Goal: Task Accomplishment & Management: Complete application form

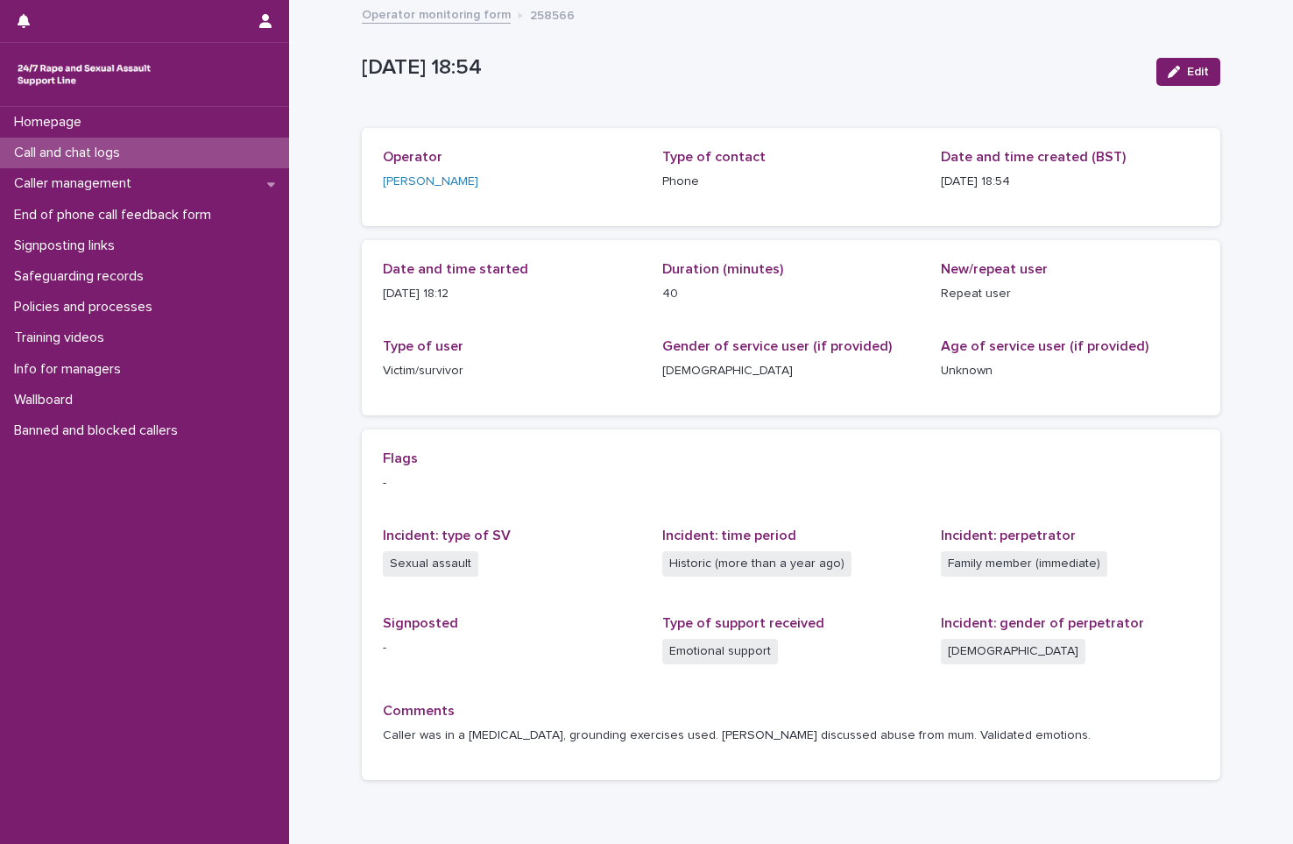
click at [108, 145] on p "Call and chat logs" at bounding box center [70, 153] width 127 height 17
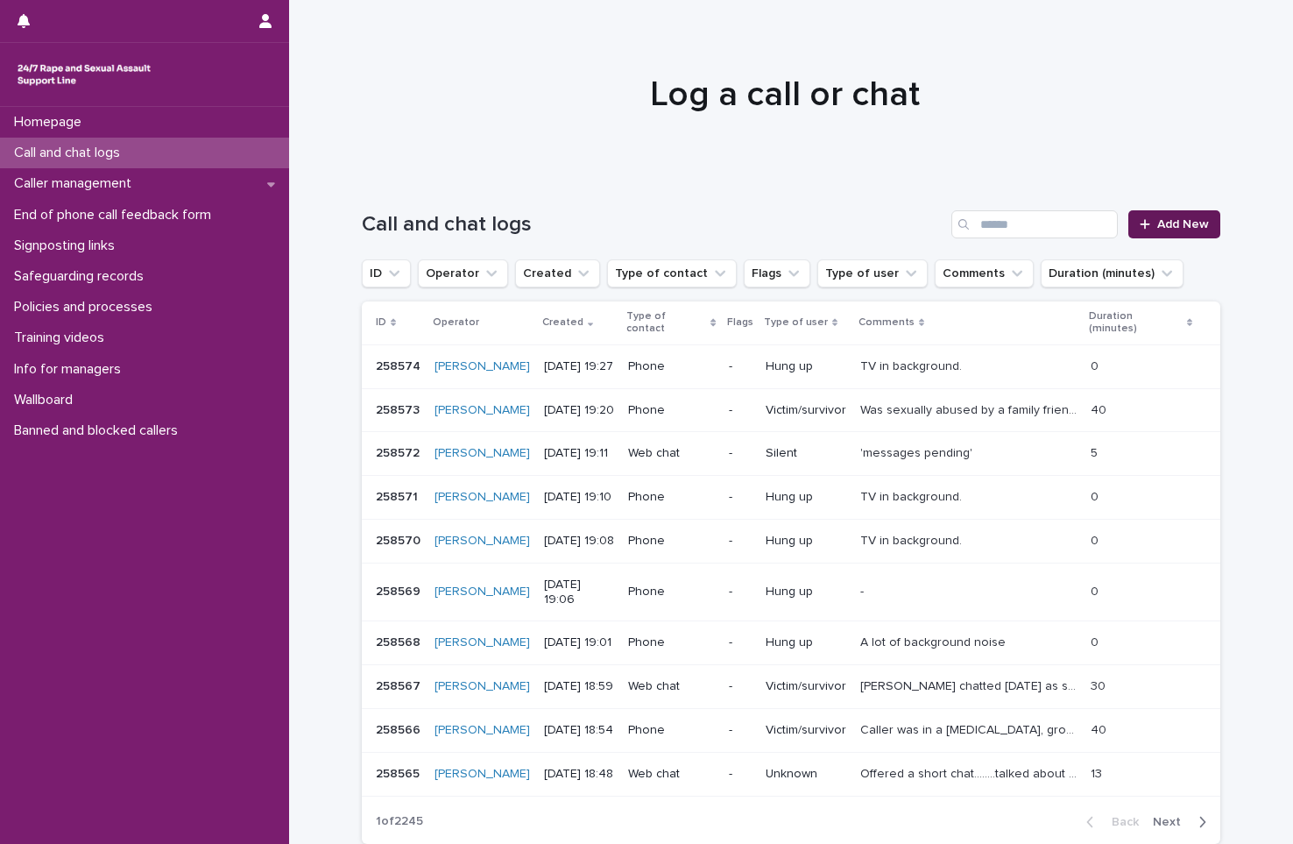
click at [1162, 217] on link "Add New" at bounding box center [1174, 224] width 92 height 28
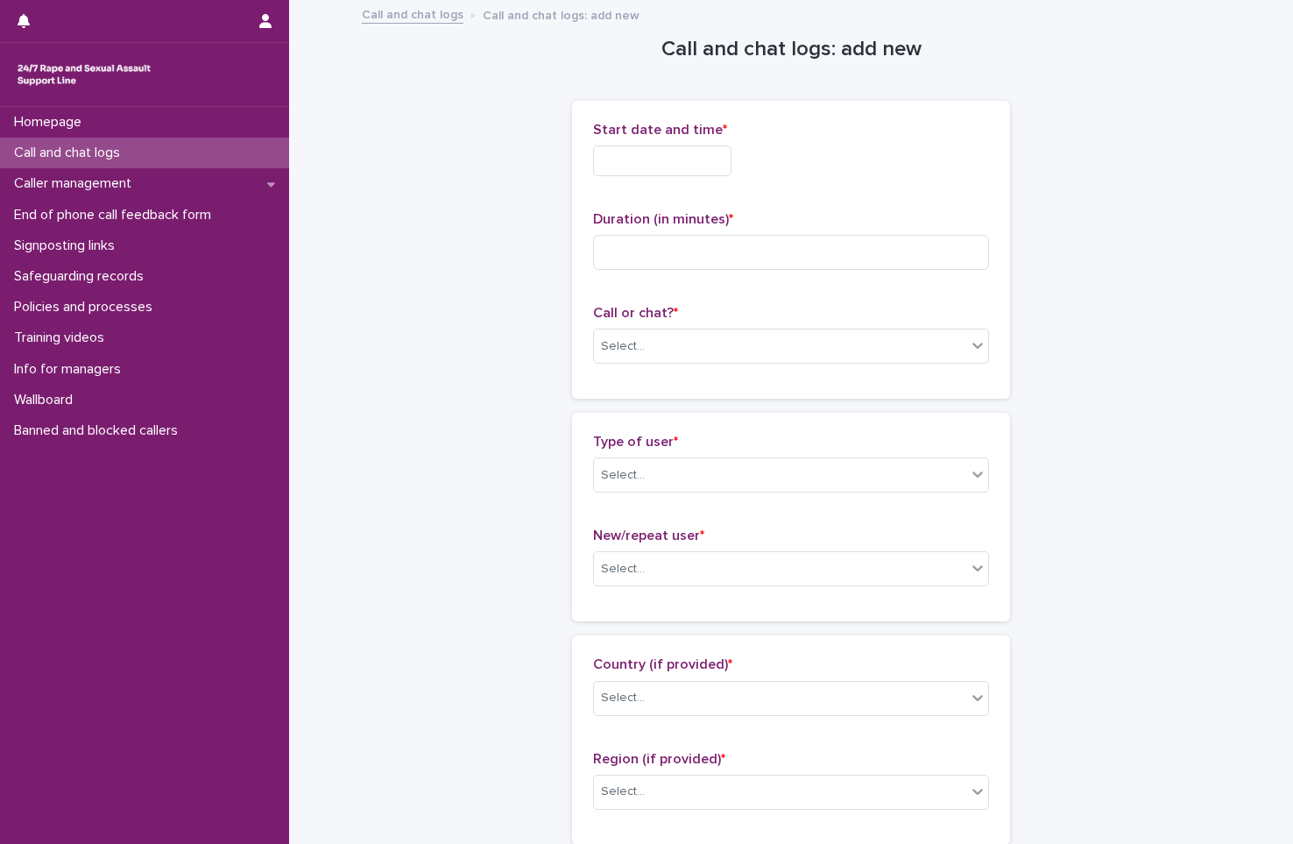
click at [679, 160] on input "text" at bounding box center [662, 160] width 138 height 31
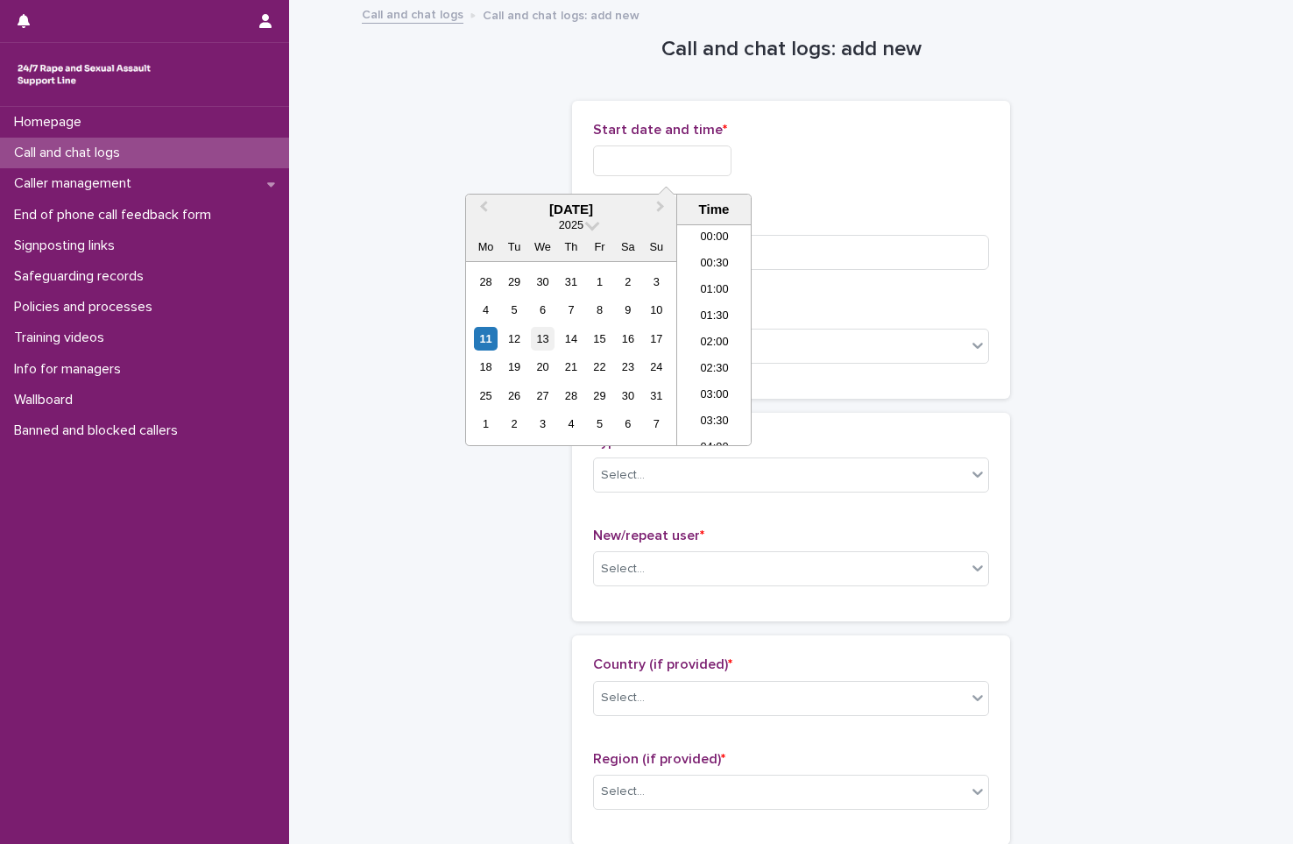
scroll to position [902, 0]
click at [488, 338] on div "11" at bounding box center [486, 339] width 24 height 24
click at [715, 330] on li "19:00" at bounding box center [714, 334] width 74 height 26
click at [702, 160] on input "**********" at bounding box center [662, 160] width 138 height 31
type input "**********"
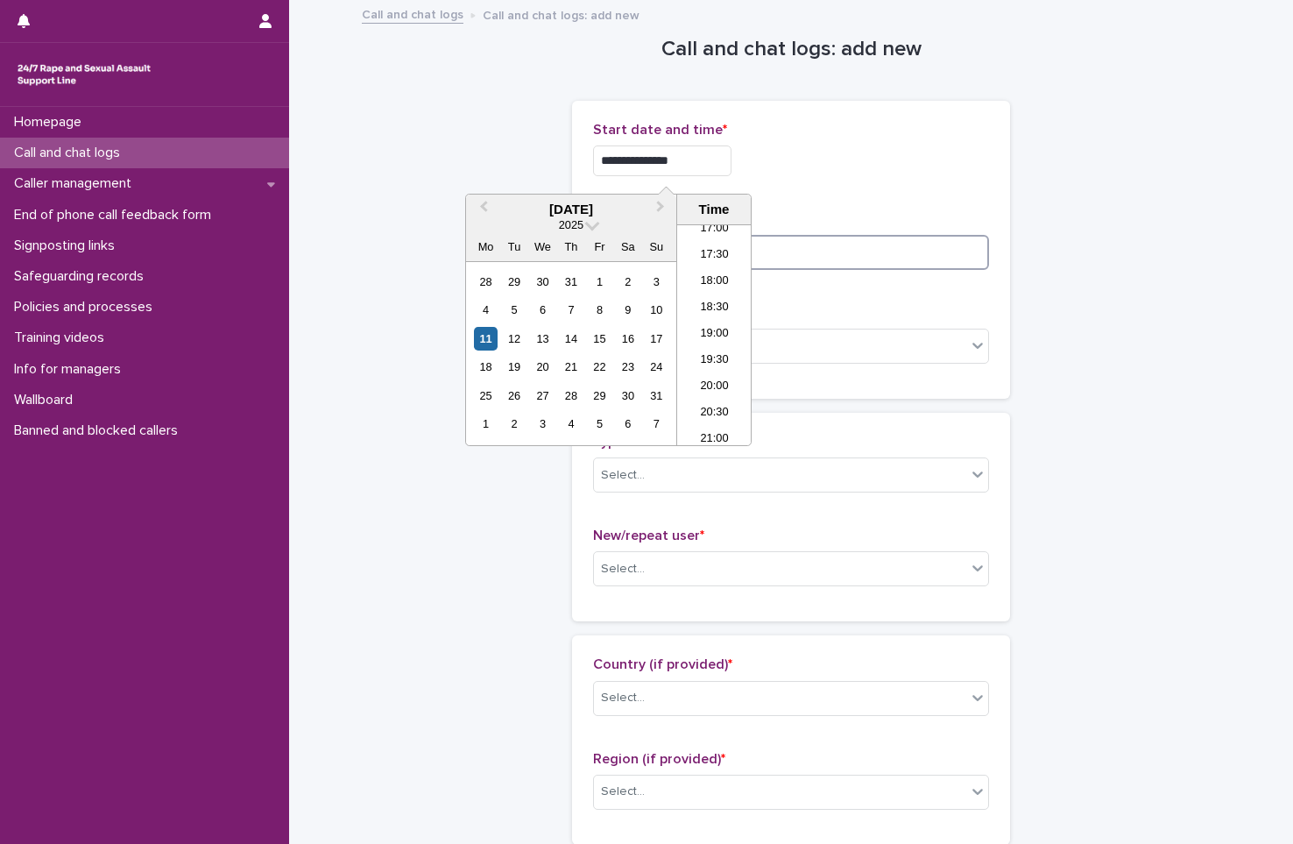
click at [819, 261] on input at bounding box center [791, 252] width 396 height 35
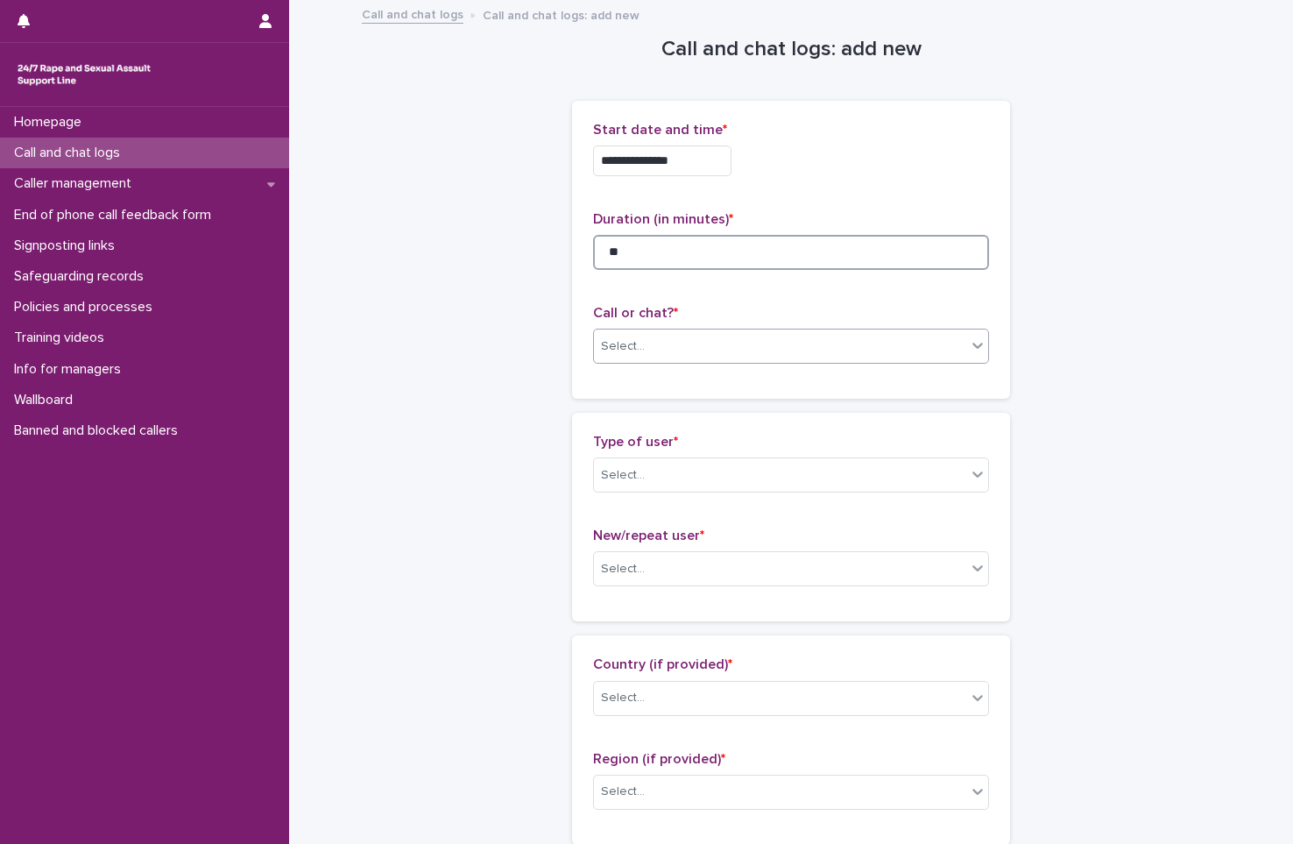
type input "**"
click at [777, 356] on div "Select..." at bounding box center [780, 346] width 372 height 29
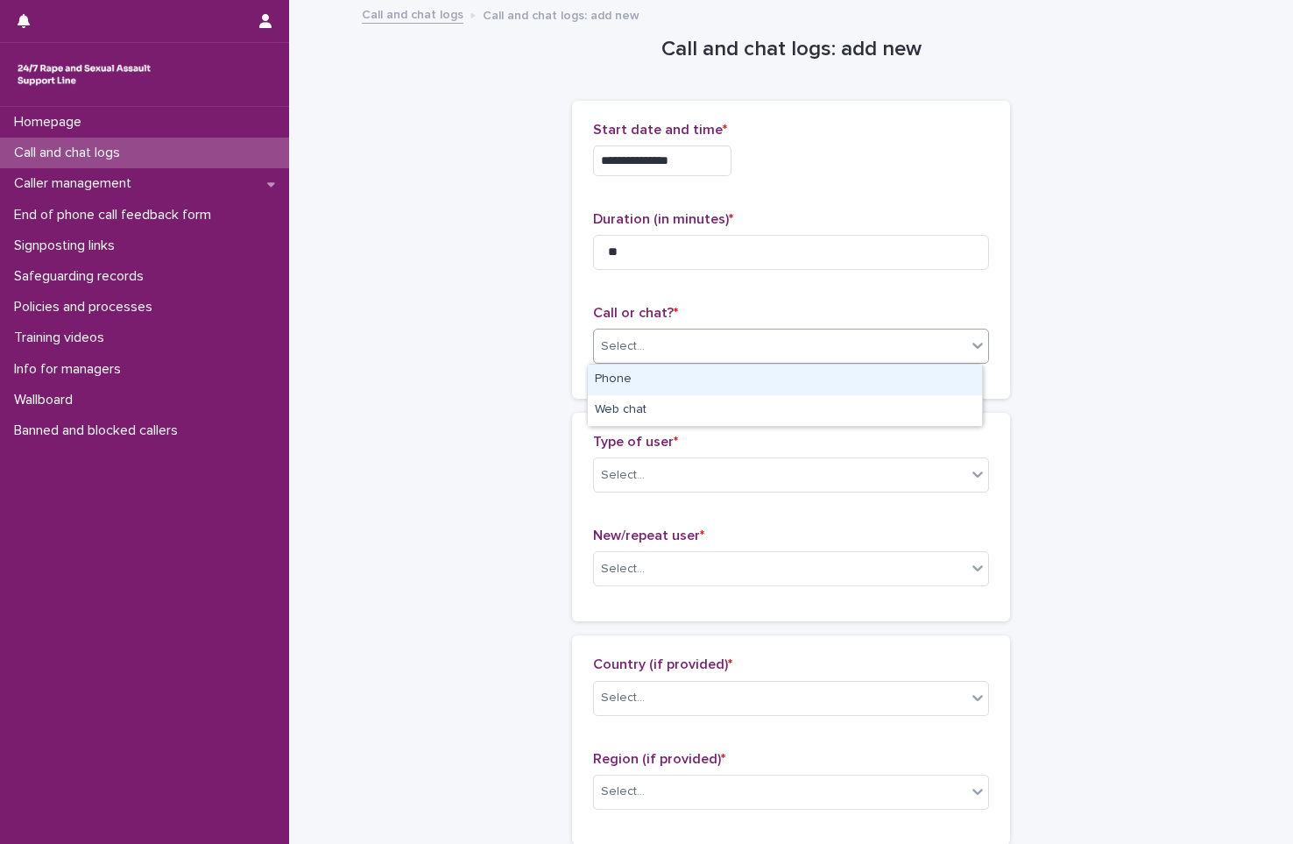
drag, startPoint x: 767, startPoint y: 397, endPoint x: 774, endPoint y: 387, distance: 11.9
click at [774, 387] on div "Phone" at bounding box center [785, 379] width 394 height 31
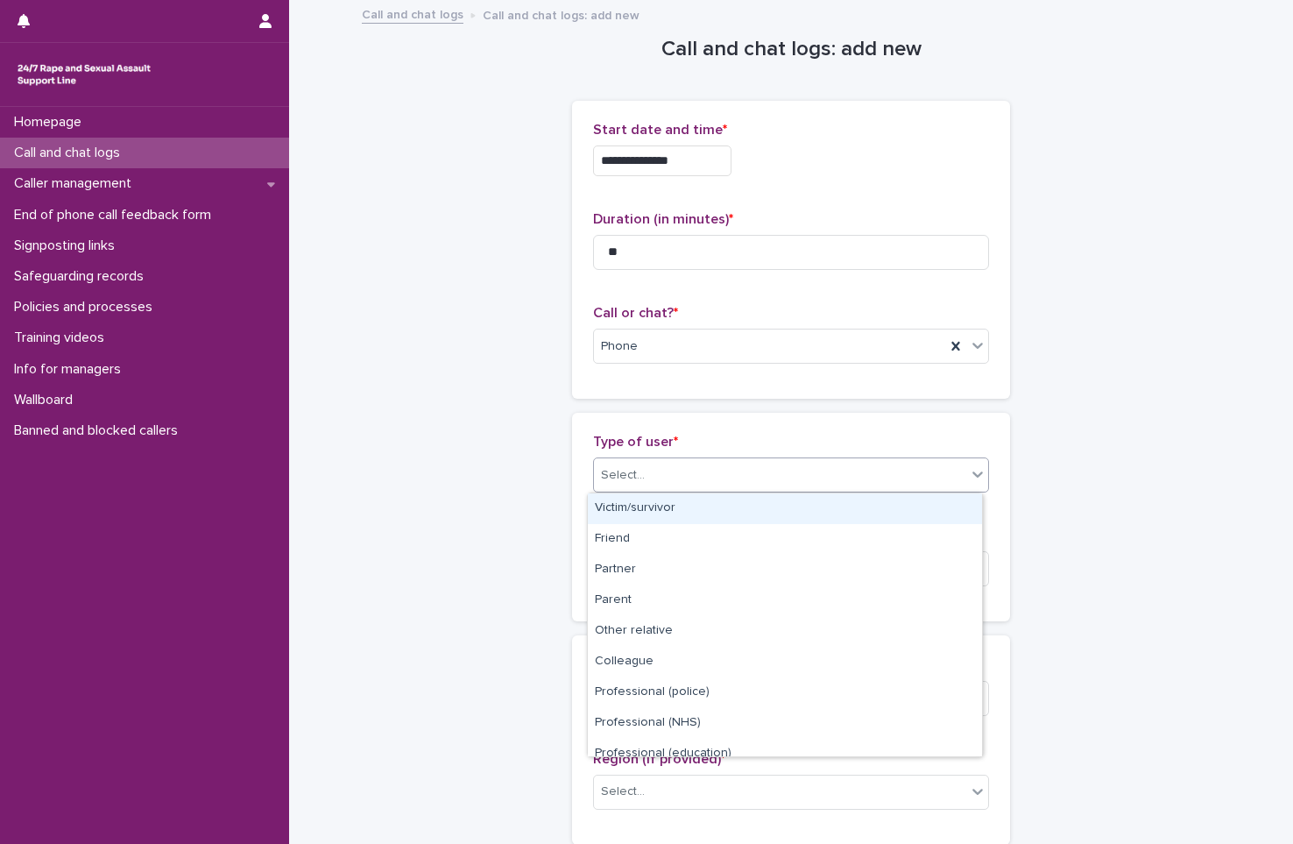
click at [757, 474] on div "Select..." at bounding box center [780, 475] width 372 height 29
click at [750, 520] on div "Victim/survivor" at bounding box center [785, 508] width 394 height 31
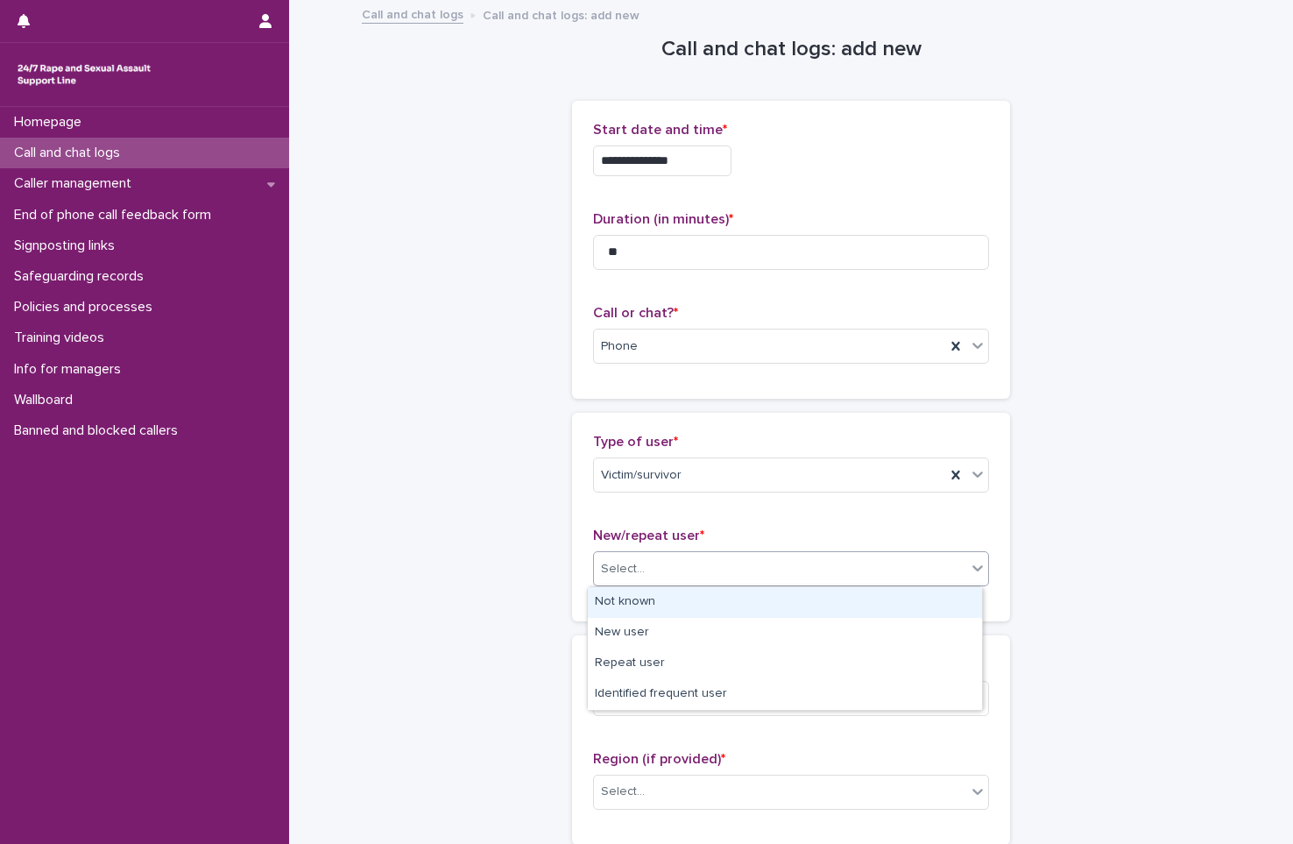
click at [731, 575] on div "Select..." at bounding box center [780, 568] width 372 height 29
click at [722, 606] on div "Not known" at bounding box center [785, 602] width 394 height 31
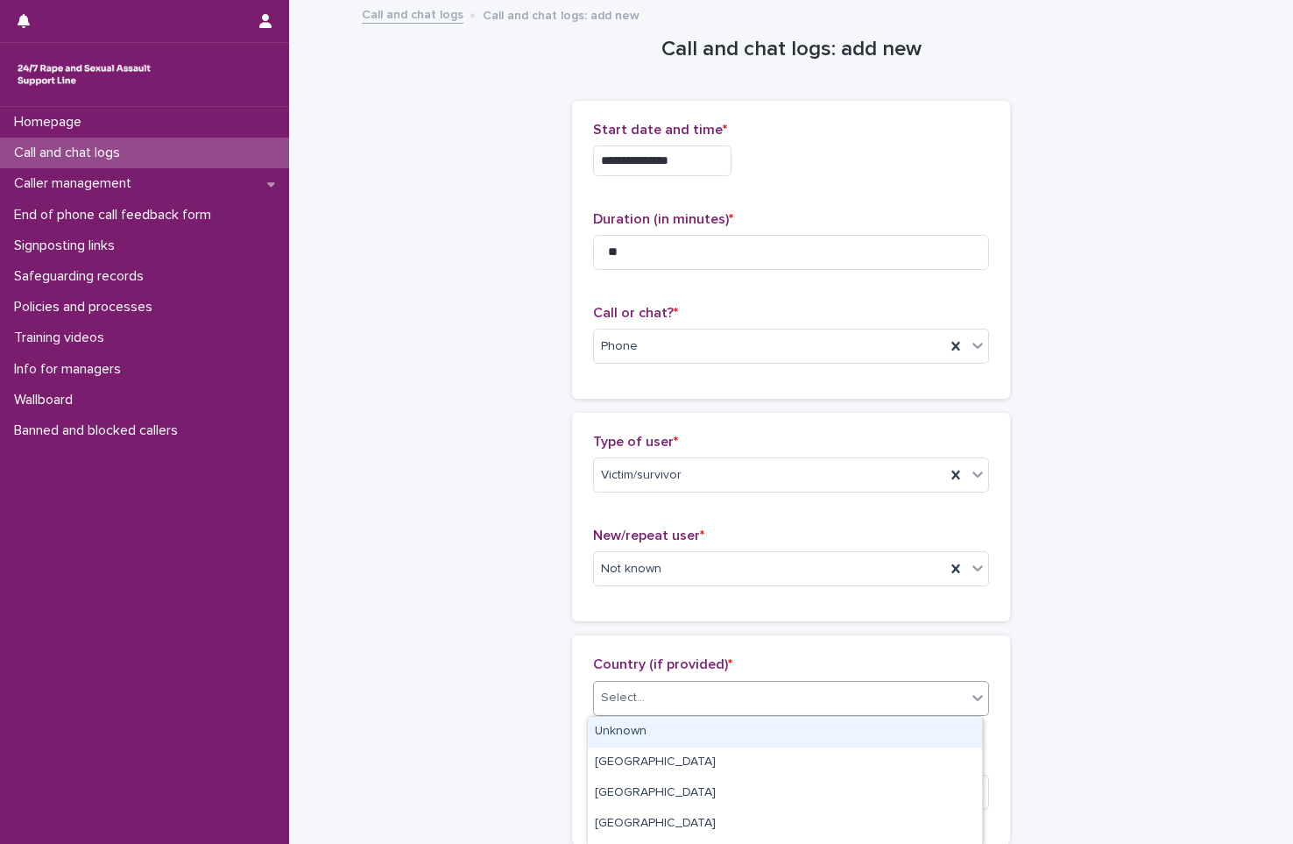
click at [727, 700] on div "Select..." at bounding box center [780, 697] width 372 height 29
click at [715, 735] on div "Unknown" at bounding box center [785, 731] width 394 height 31
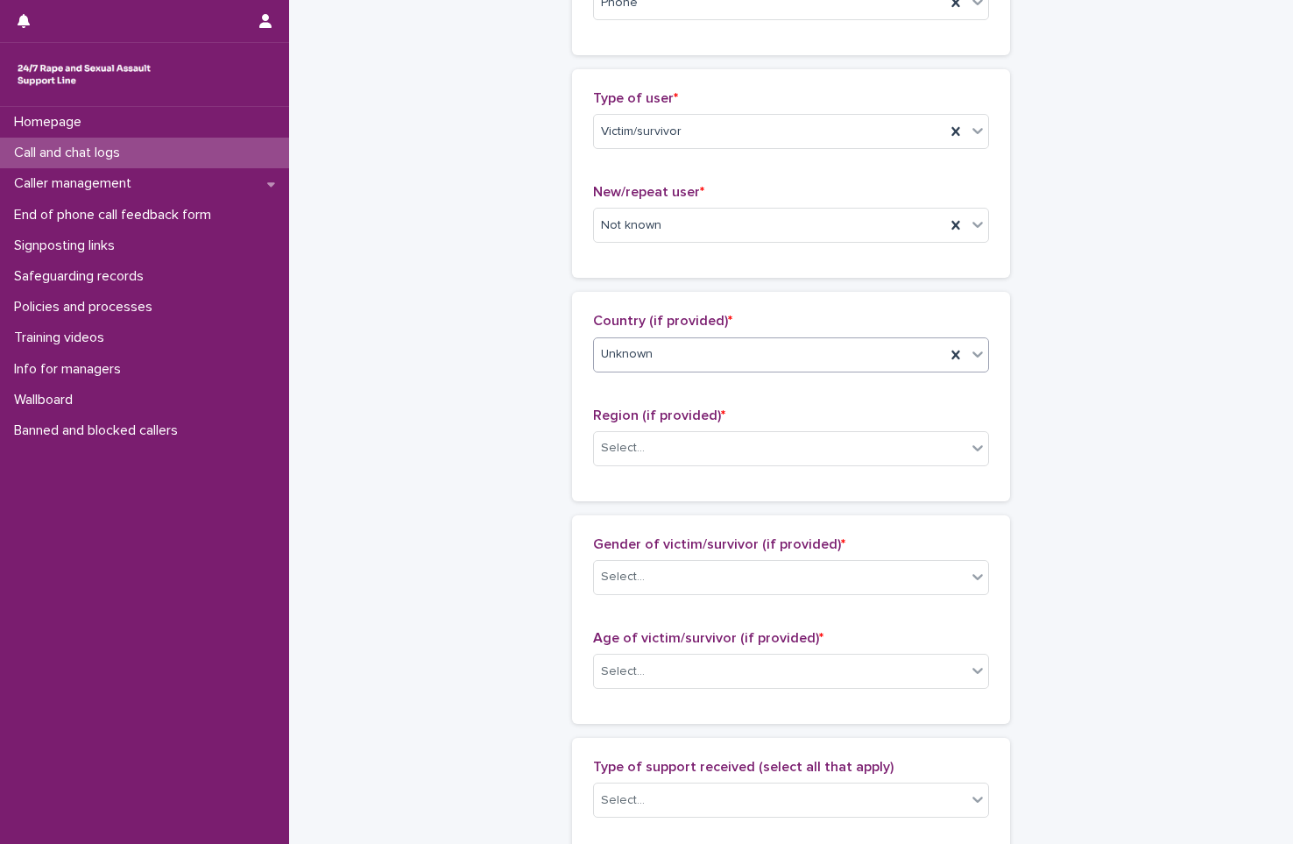
scroll to position [350, 0]
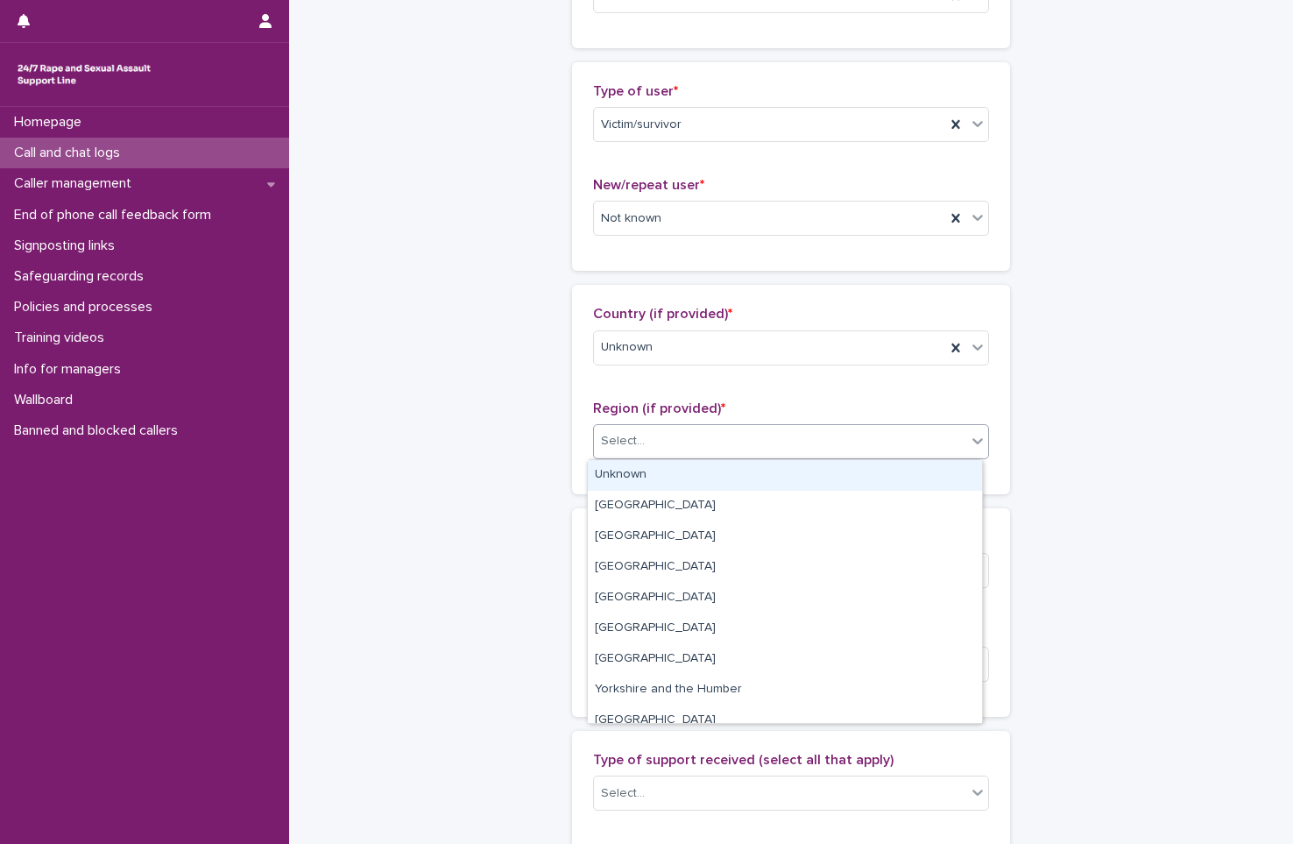
click at [780, 451] on div "Select..." at bounding box center [780, 441] width 372 height 29
click at [763, 483] on div "Unknown" at bounding box center [785, 475] width 394 height 31
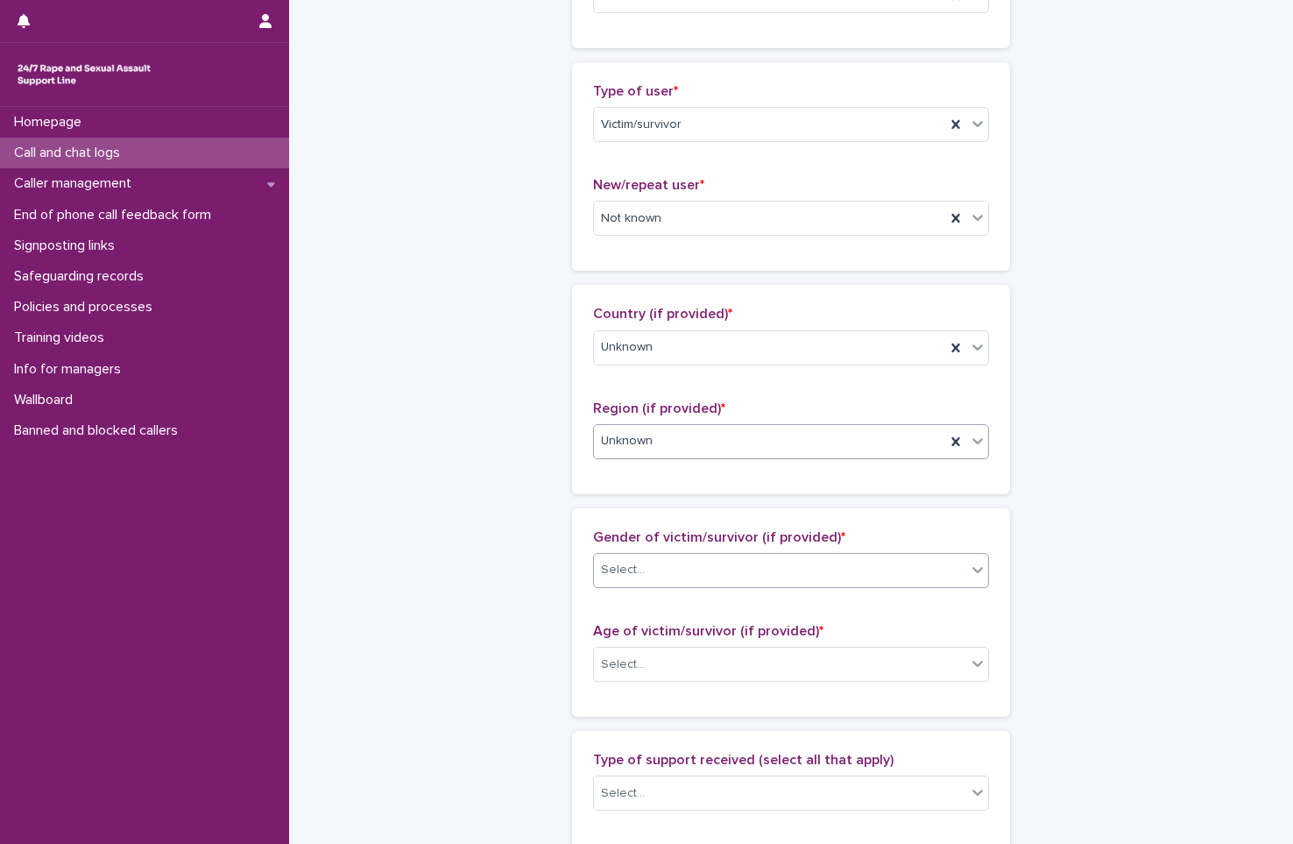
click at [748, 574] on div "Select..." at bounding box center [780, 569] width 372 height 29
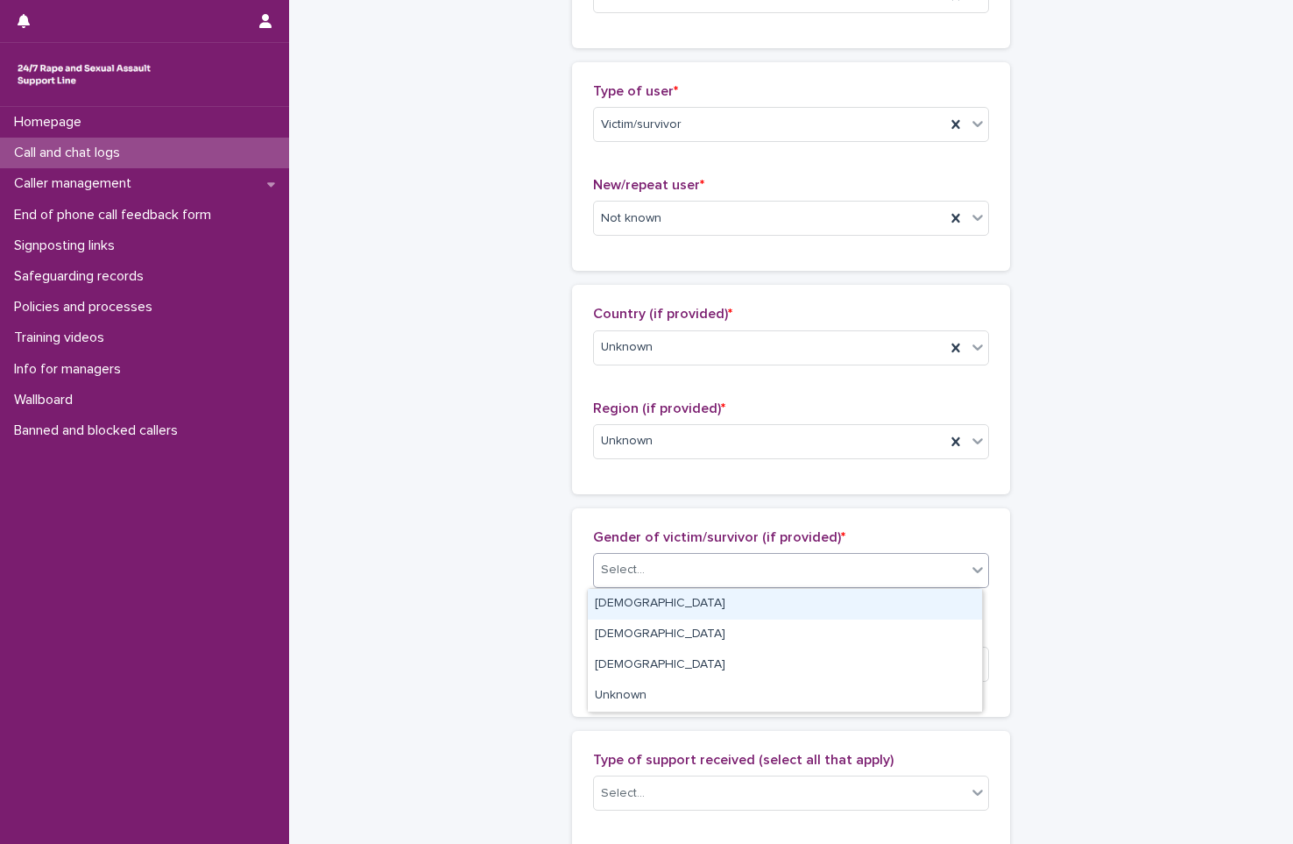
click at [731, 603] on div "[DEMOGRAPHIC_DATA]" at bounding box center [785, 604] width 394 height 31
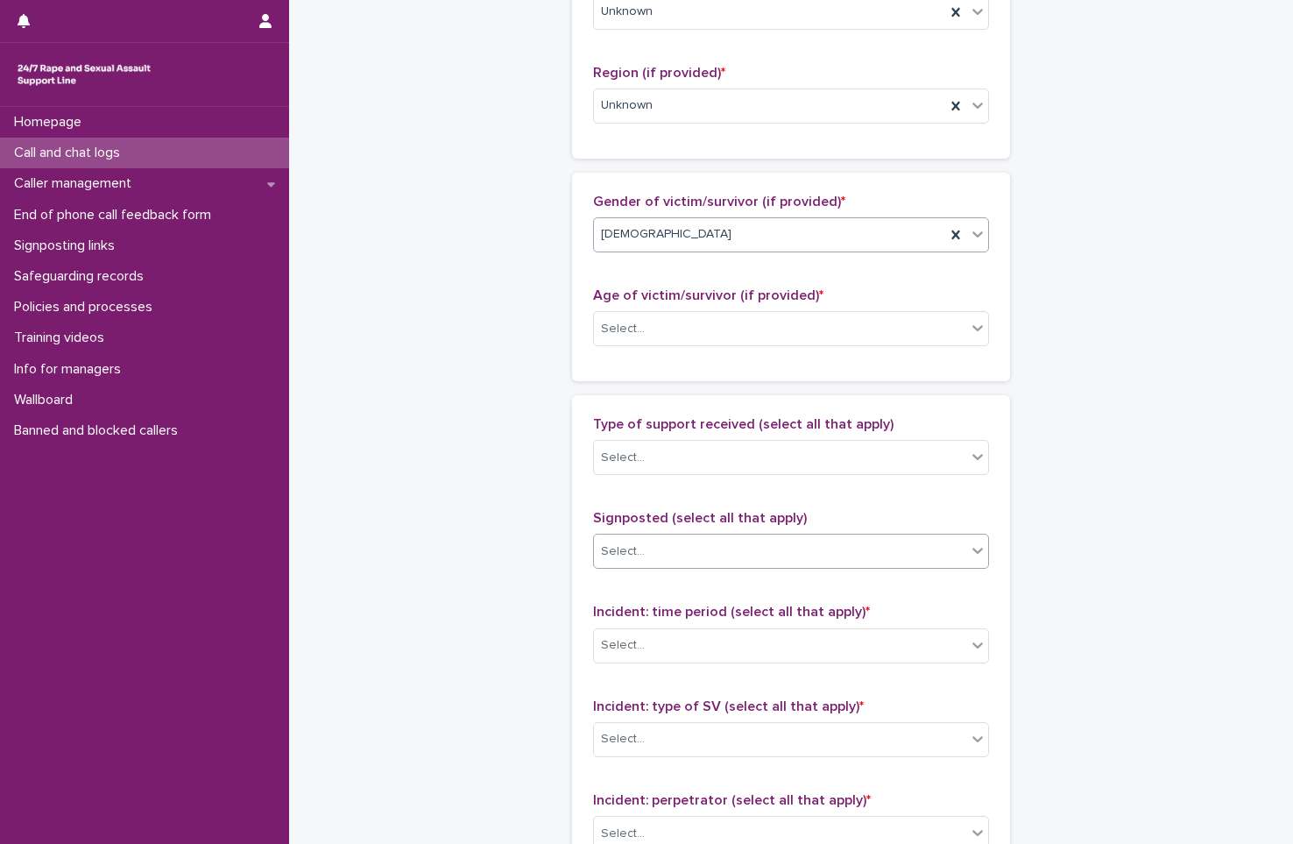
scroll to position [701, 0]
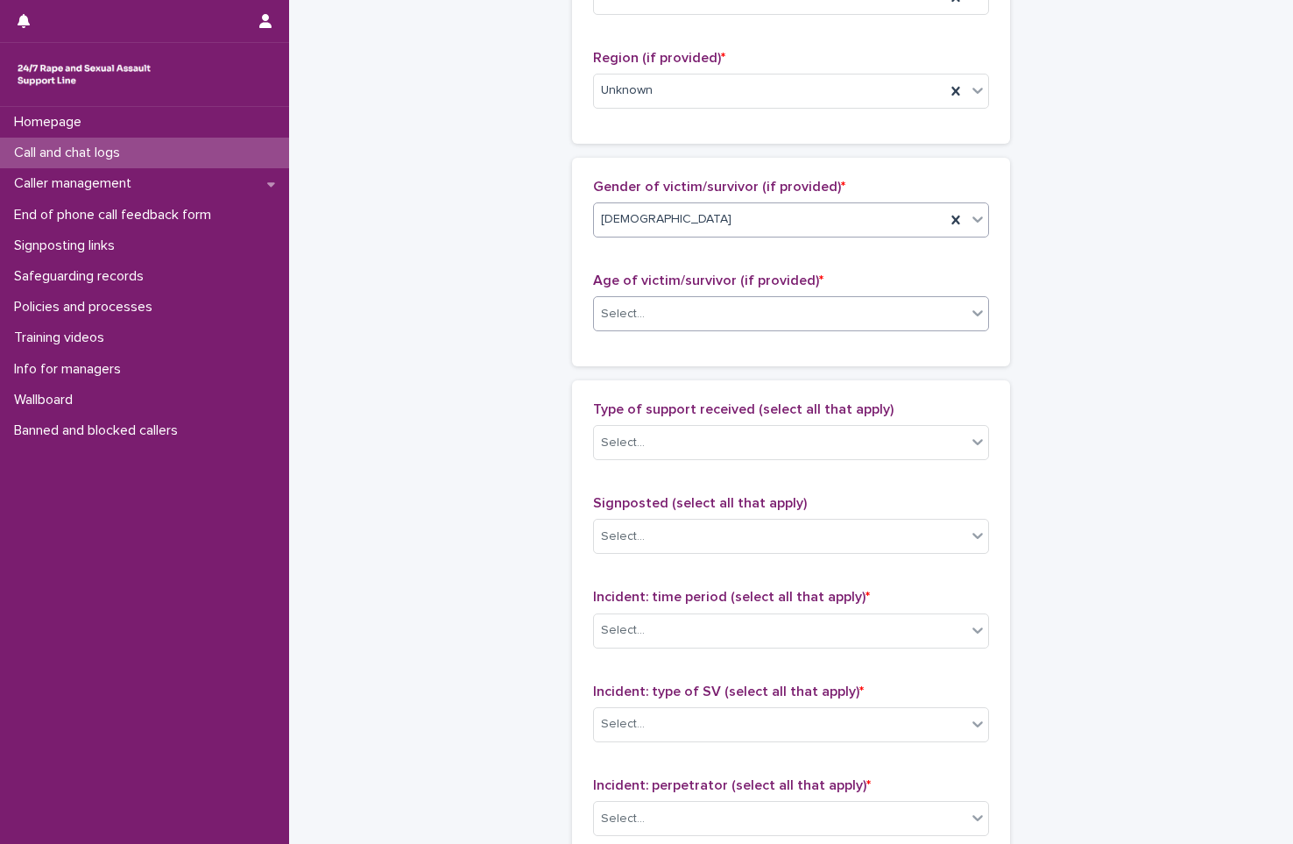
click at [759, 314] on div "Select..." at bounding box center [780, 314] width 372 height 29
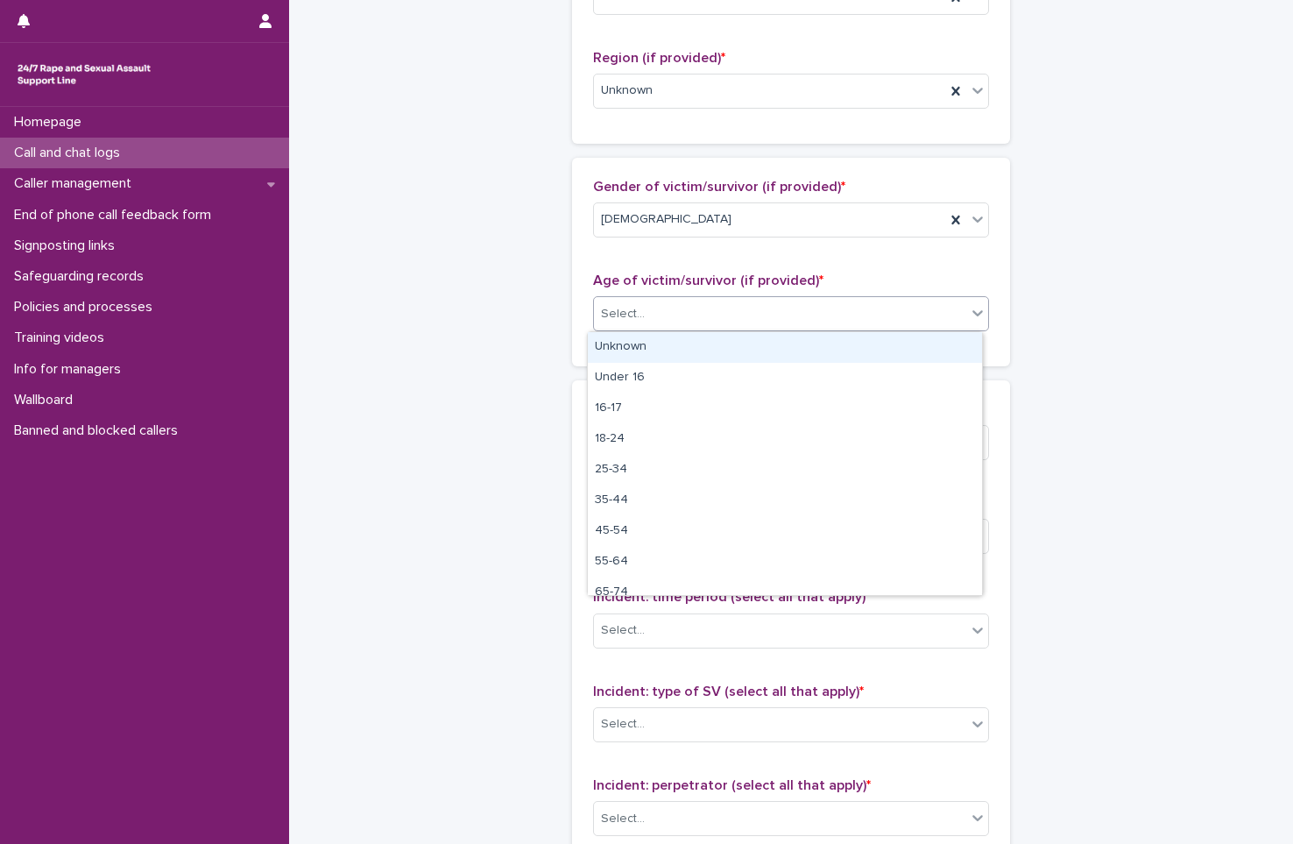
click at [721, 351] on div "Unknown" at bounding box center [785, 347] width 394 height 31
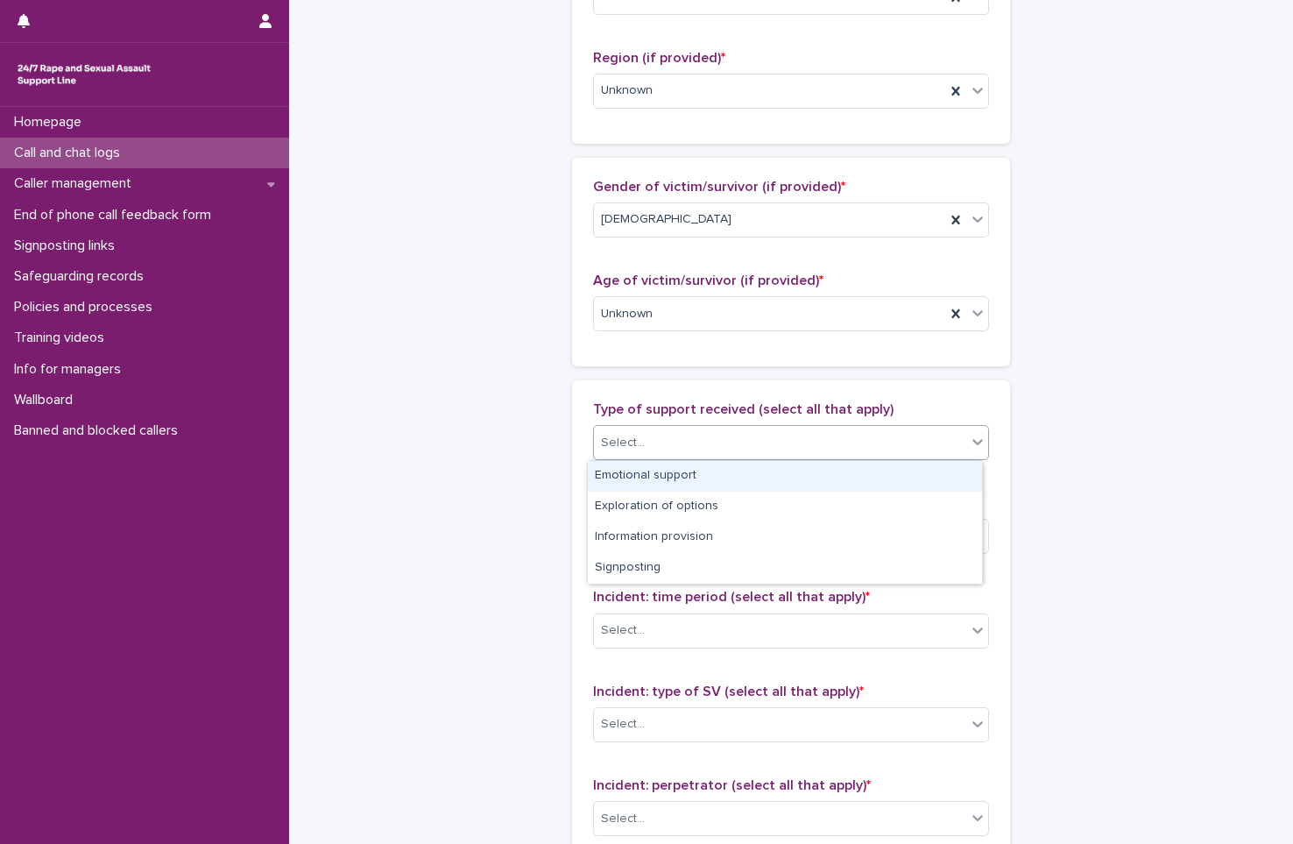
click at [671, 448] on div "Select..." at bounding box center [780, 442] width 372 height 29
click at [668, 484] on div "Emotional support" at bounding box center [785, 476] width 394 height 31
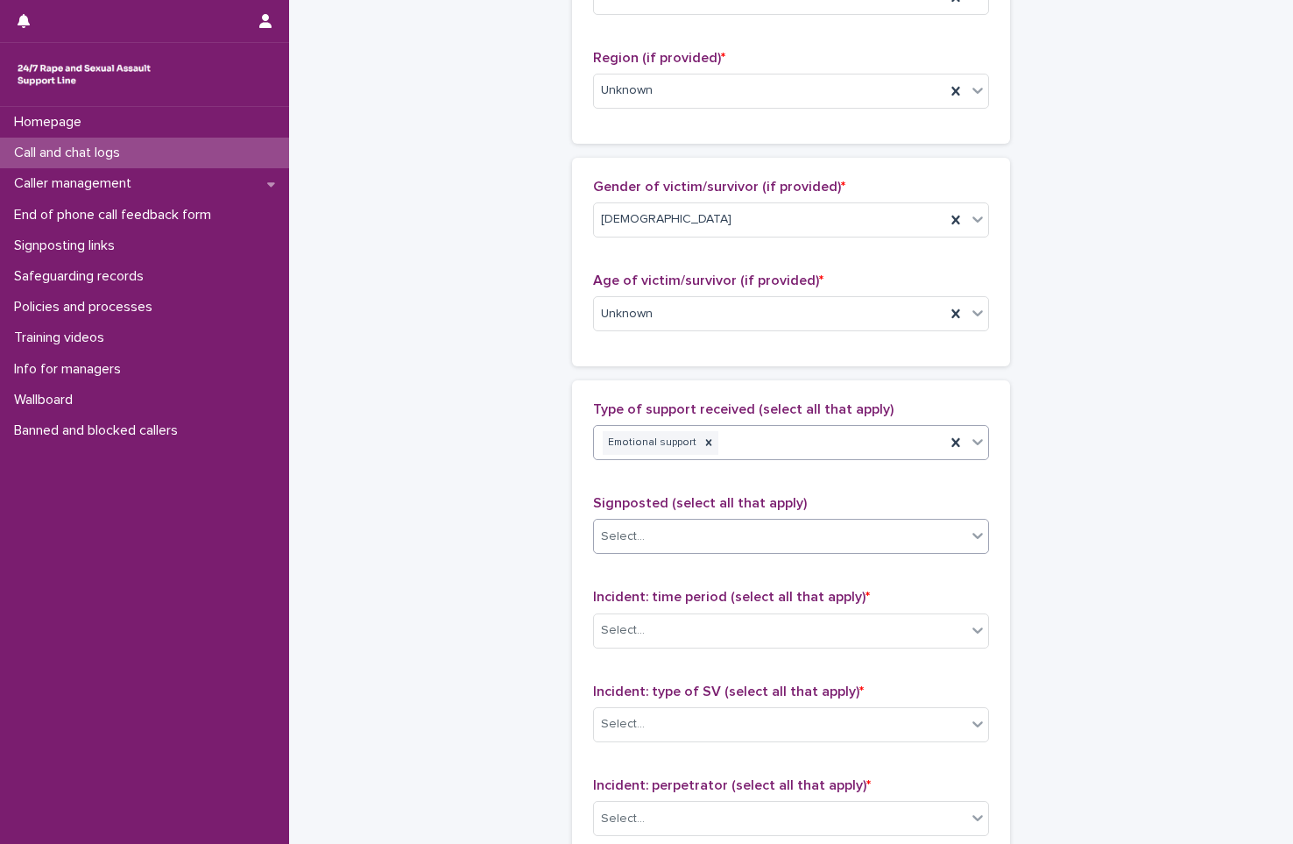
click at [672, 539] on div "Select..." at bounding box center [780, 536] width 372 height 29
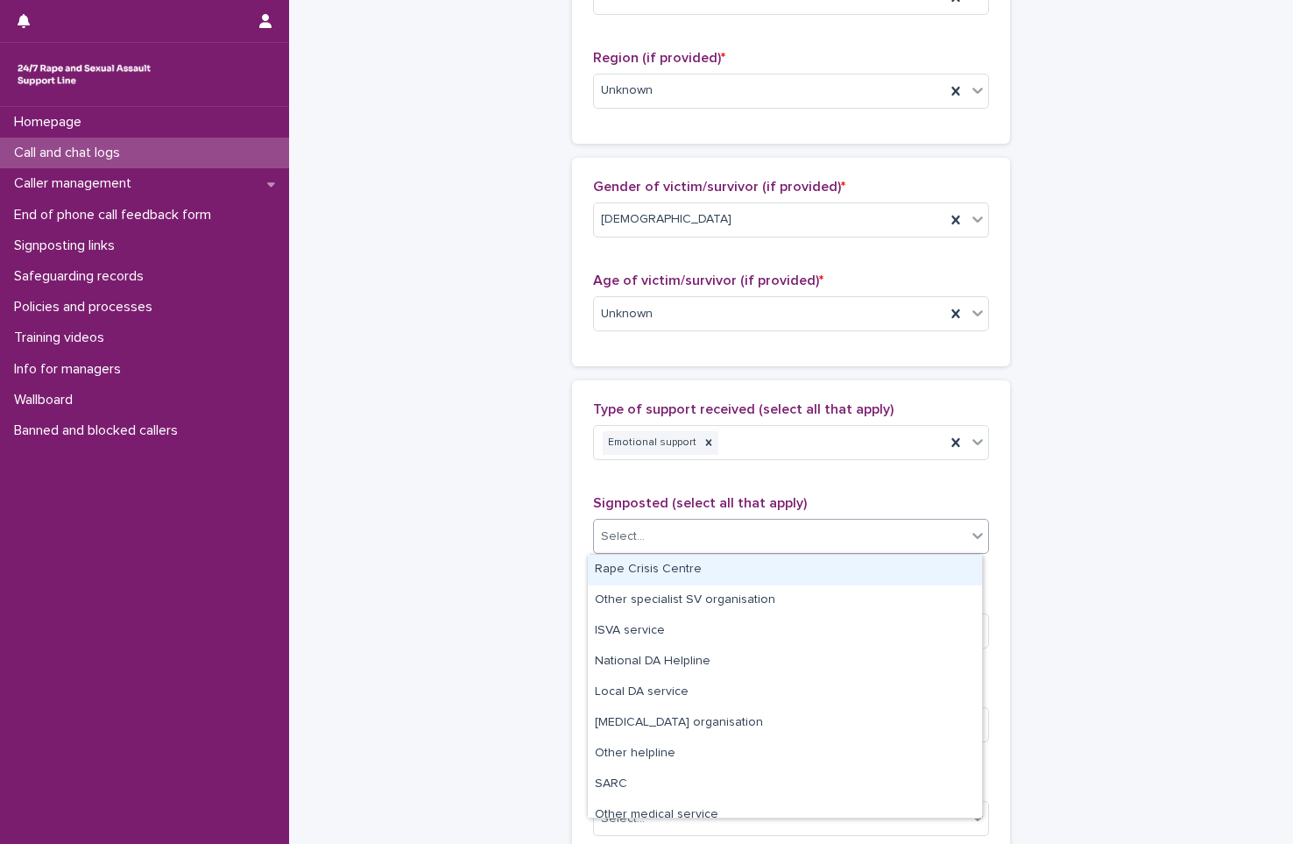
click at [840, 467] on div "Type of support received (select all that apply) Emotional support" at bounding box center [791, 437] width 396 height 73
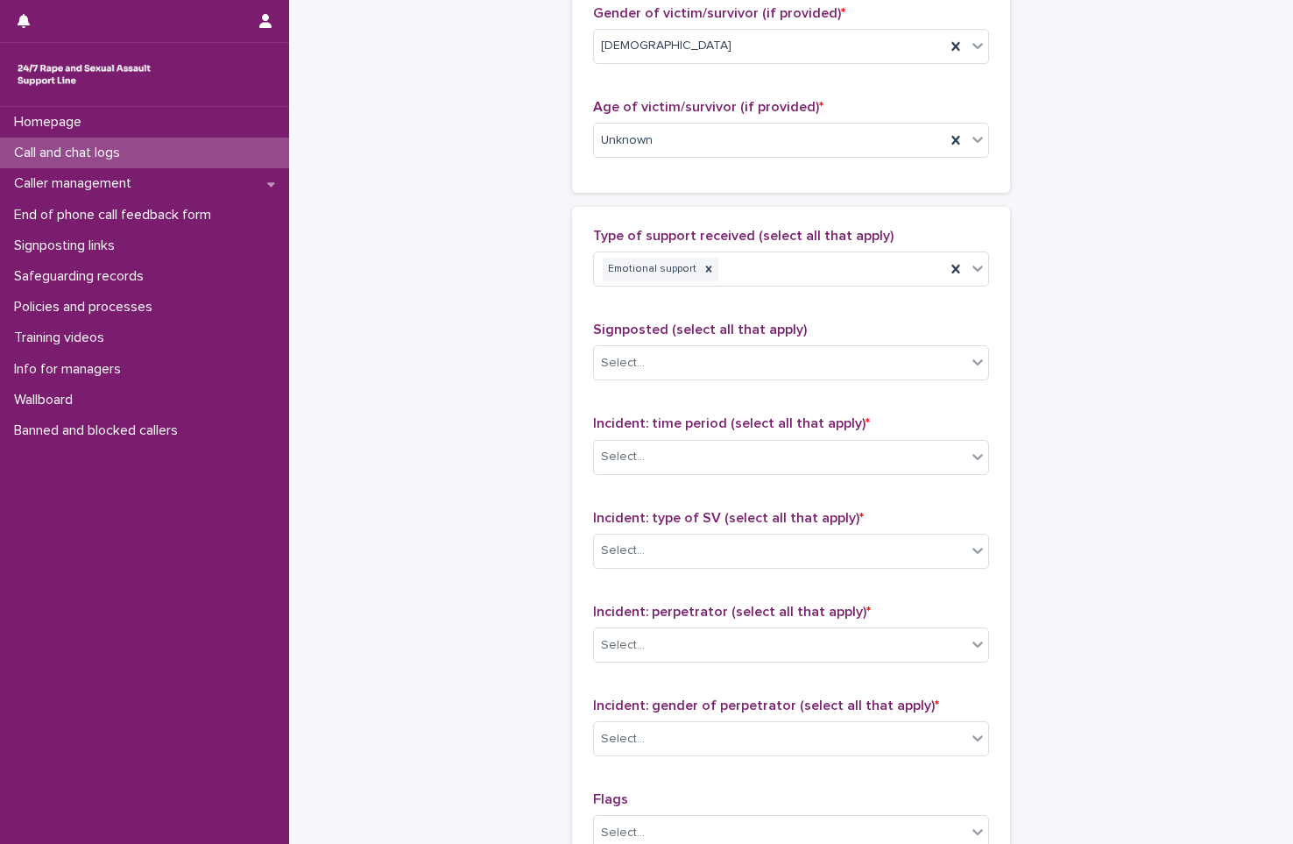
scroll to position [876, 0]
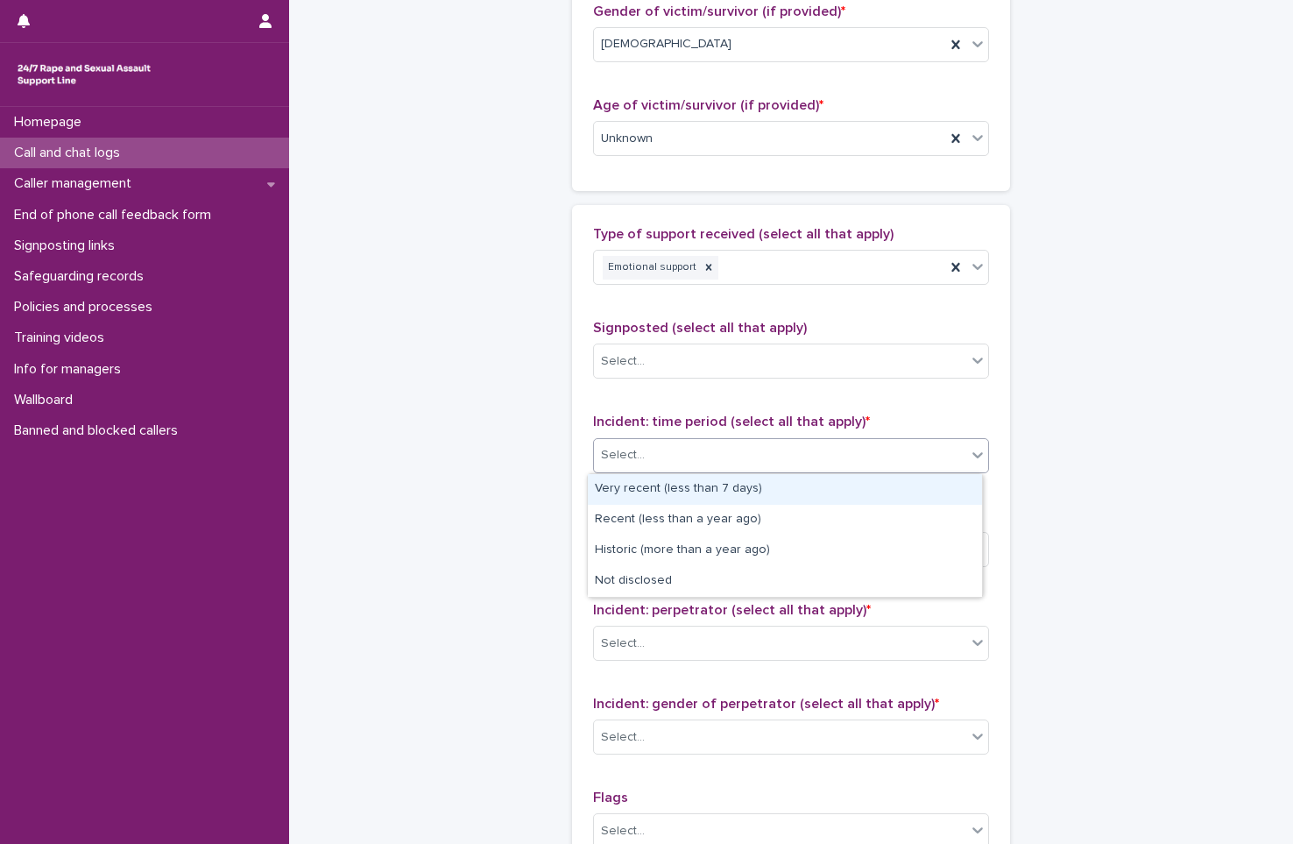
click at [651, 462] on div "Select..." at bounding box center [780, 455] width 372 height 29
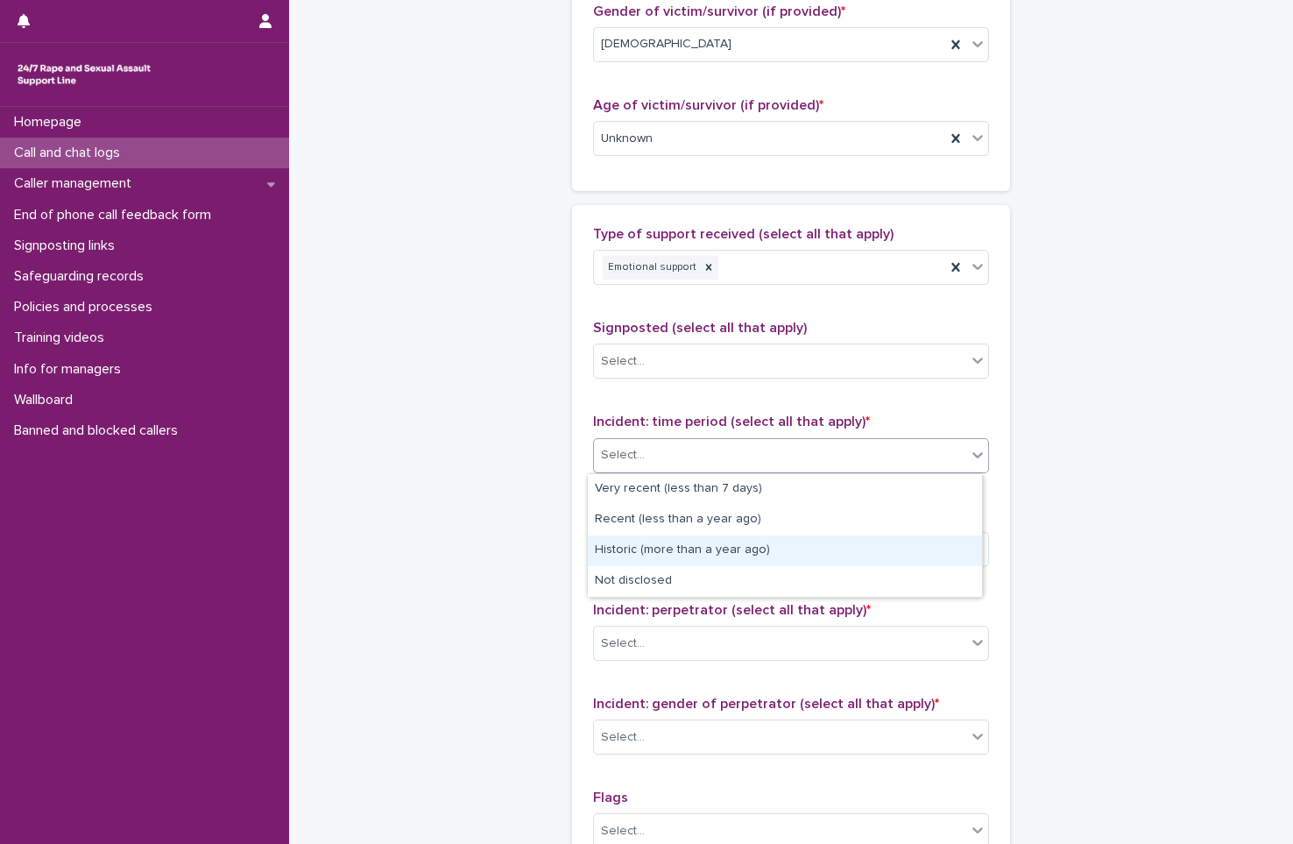
click at [681, 550] on div "Historic (more than a year ago)" at bounding box center [785, 550] width 394 height 31
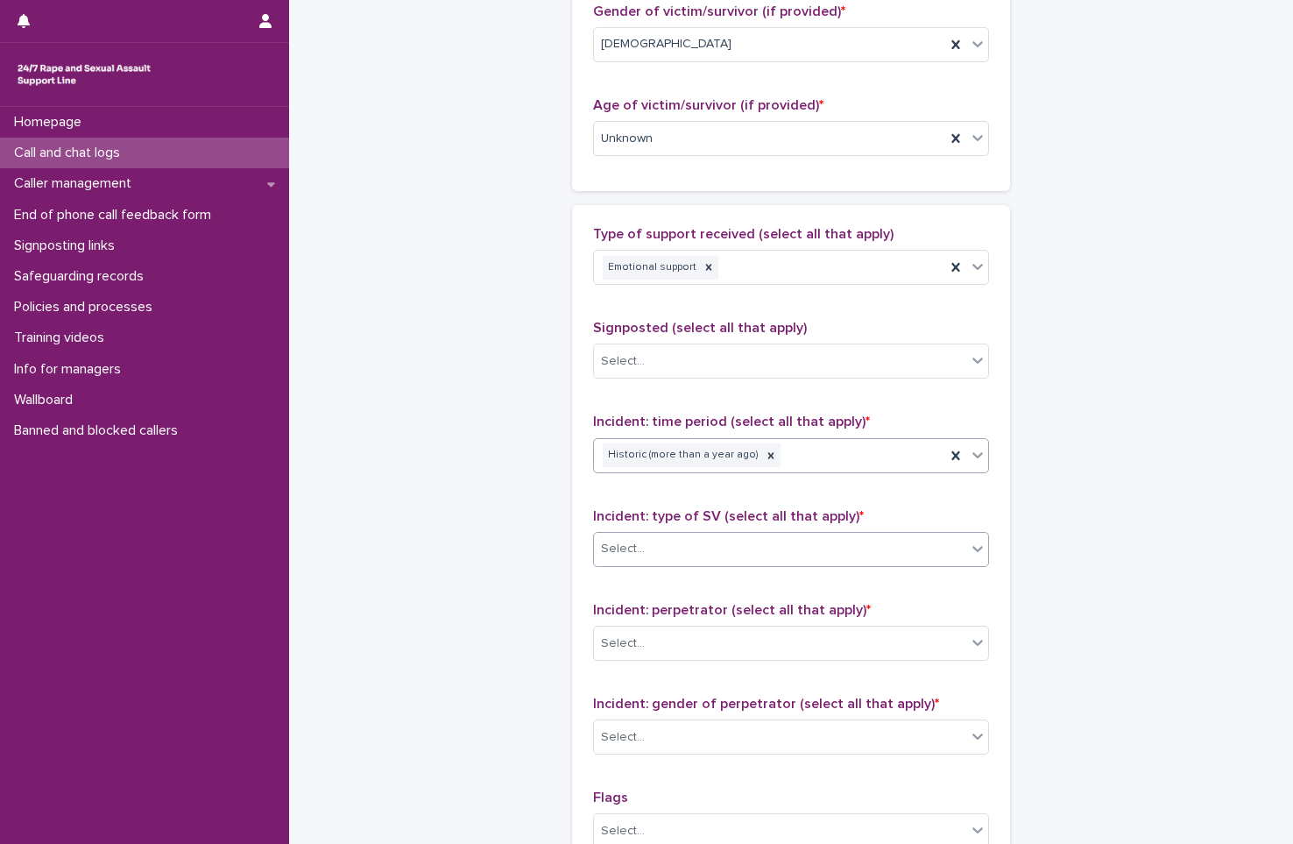
click at [711, 539] on div "Select..." at bounding box center [780, 548] width 372 height 29
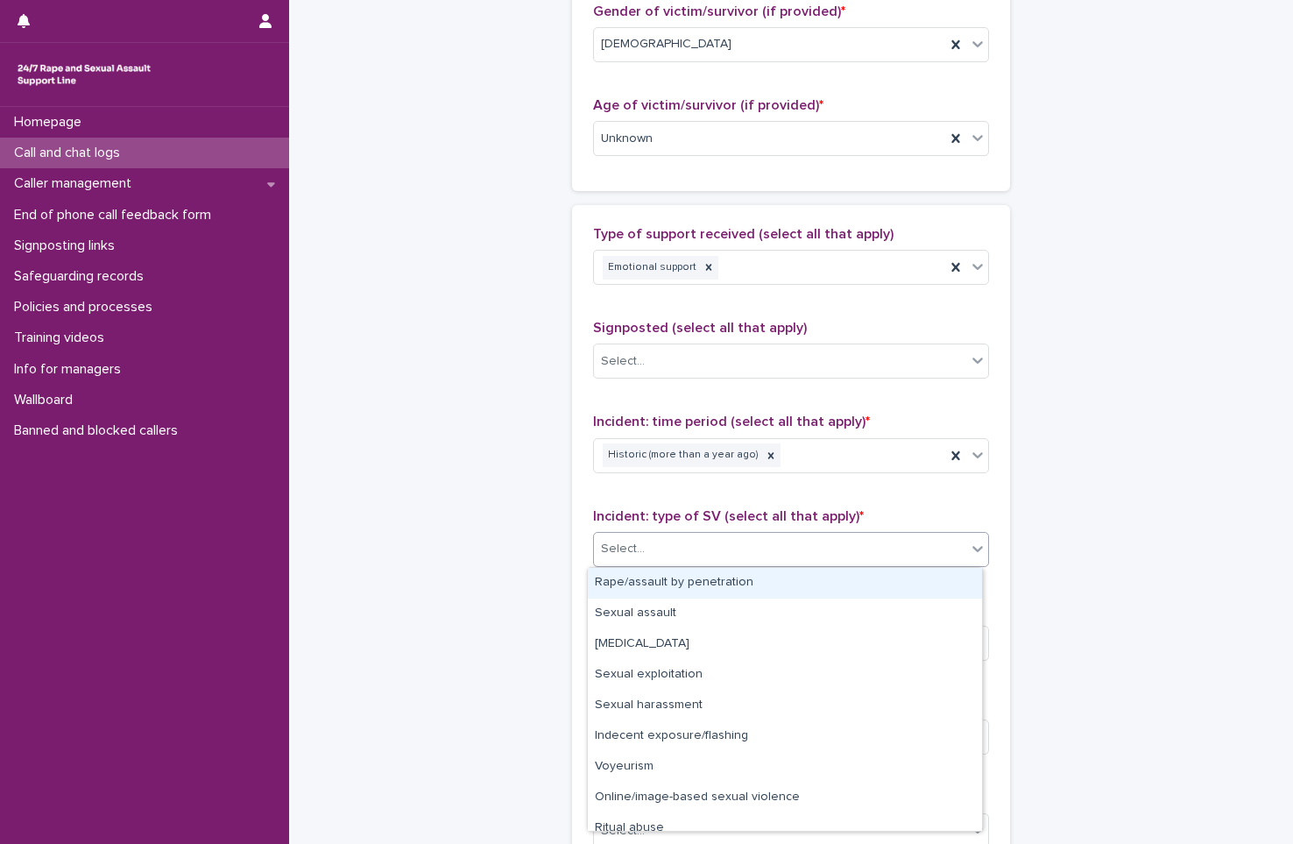
click at [723, 587] on div "Rape/assault by penetration" at bounding box center [785, 583] width 394 height 31
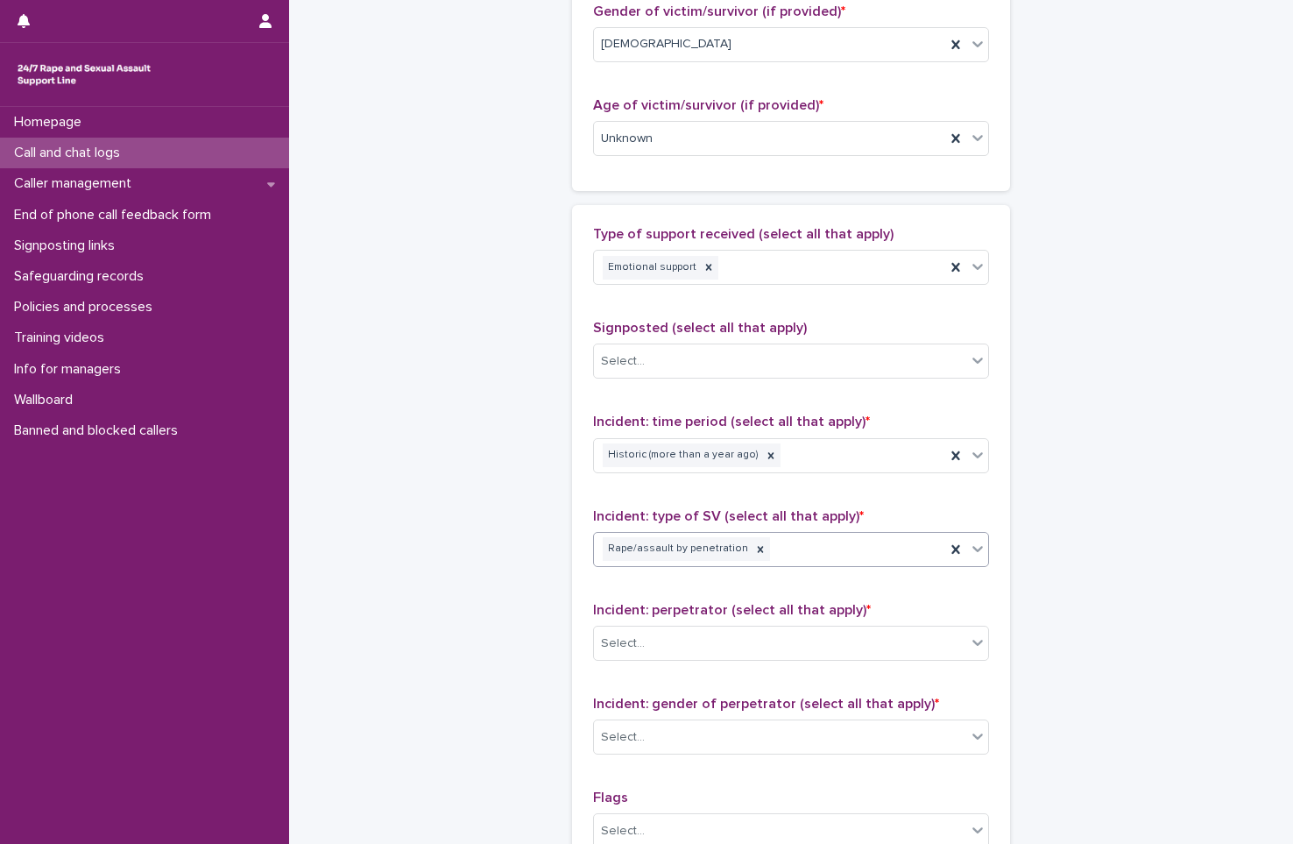
scroll to position [1051, 0]
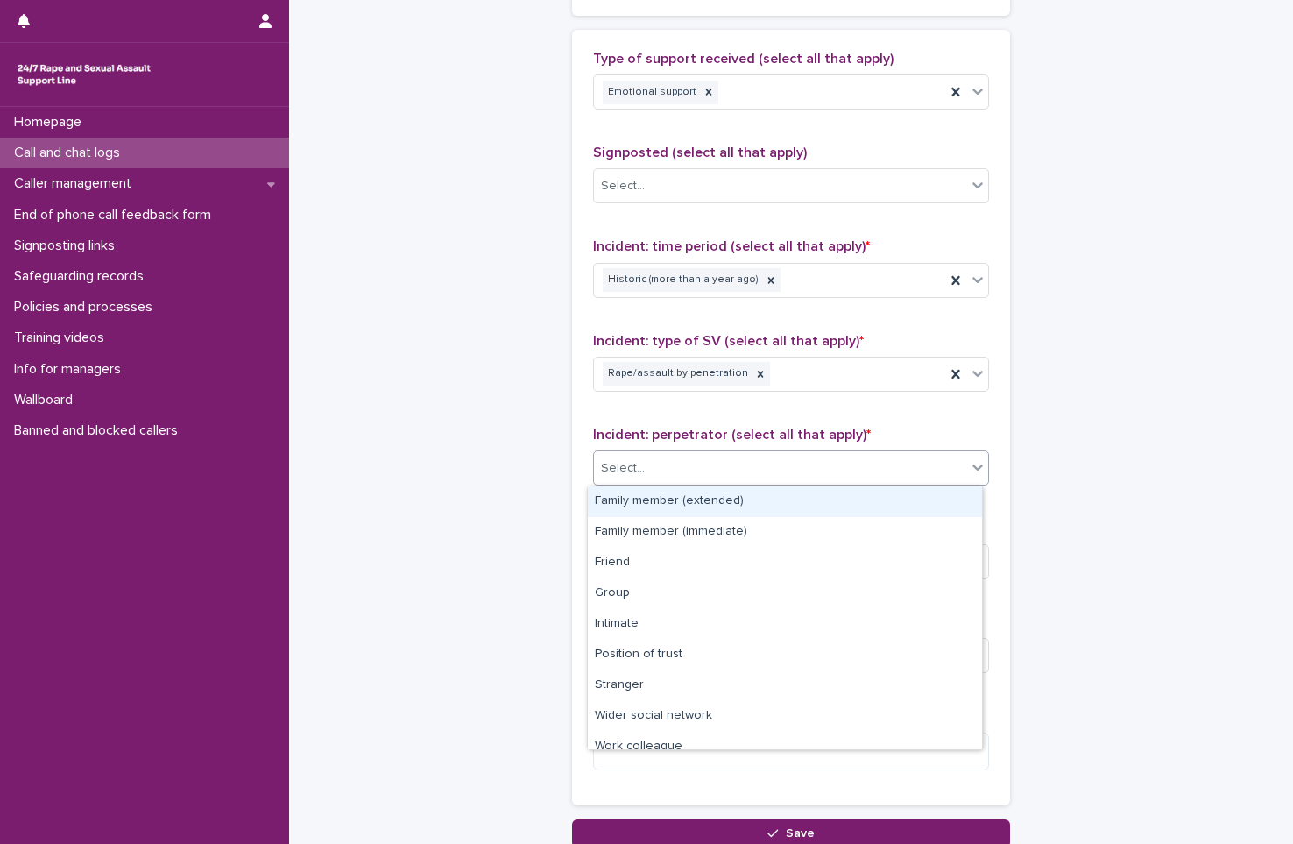
click at [740, 462] on div "Select..." at bounding box center [780, 468] width 372 height 29
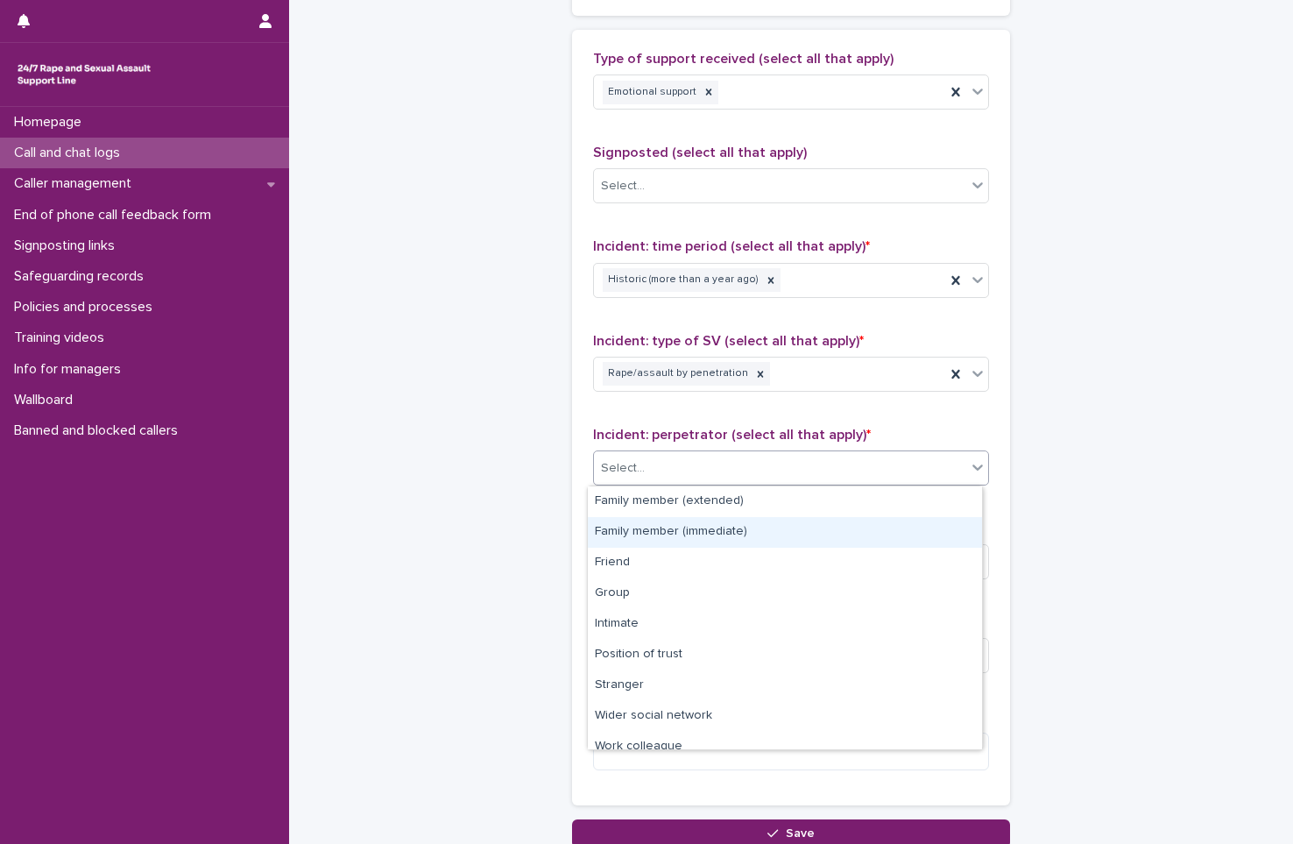
click at [742, 530] on div "Family member (immediate)" at bounding box center [785, 532] width 394 height 31
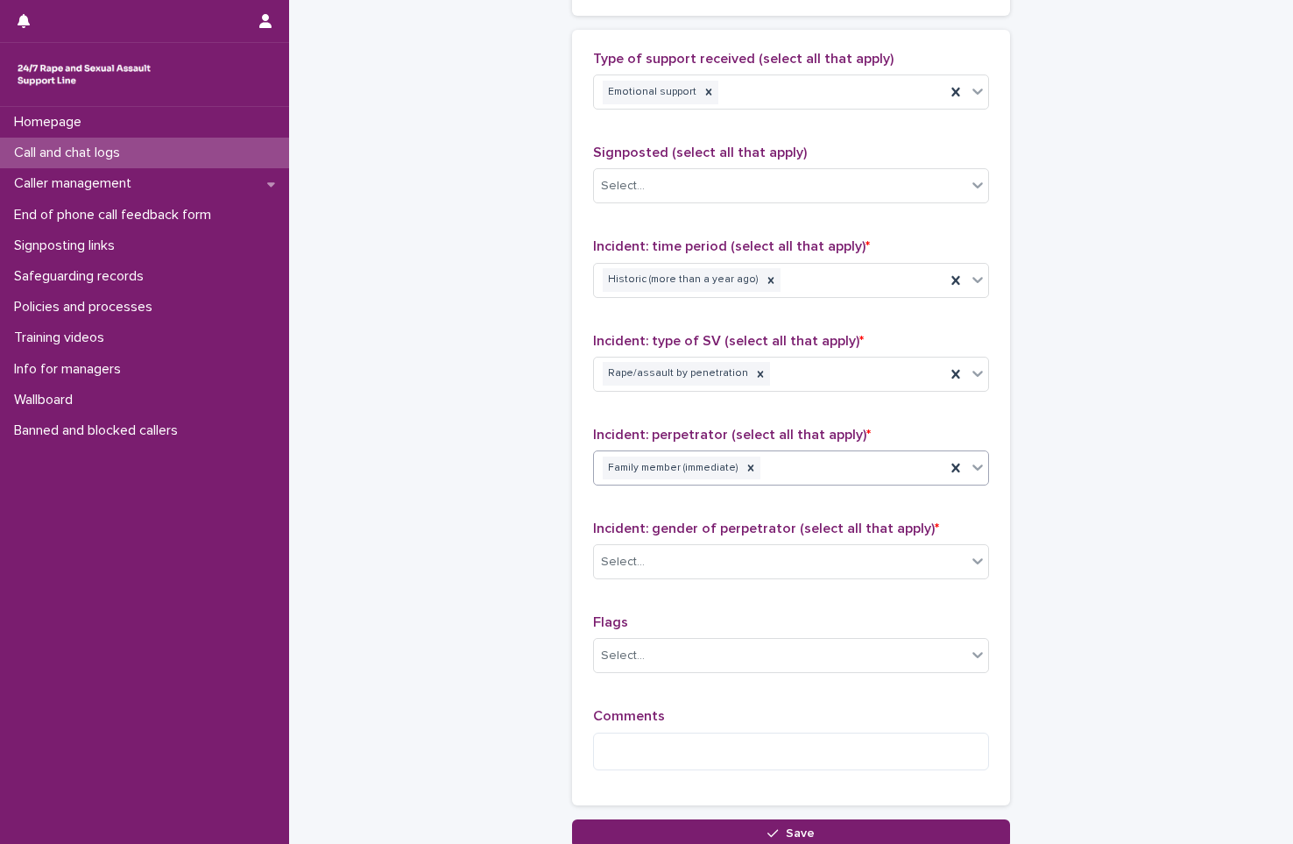
click at [812, 480] on div "Family member (immediate)" at bounding box center [769, 468] width 351 height 31
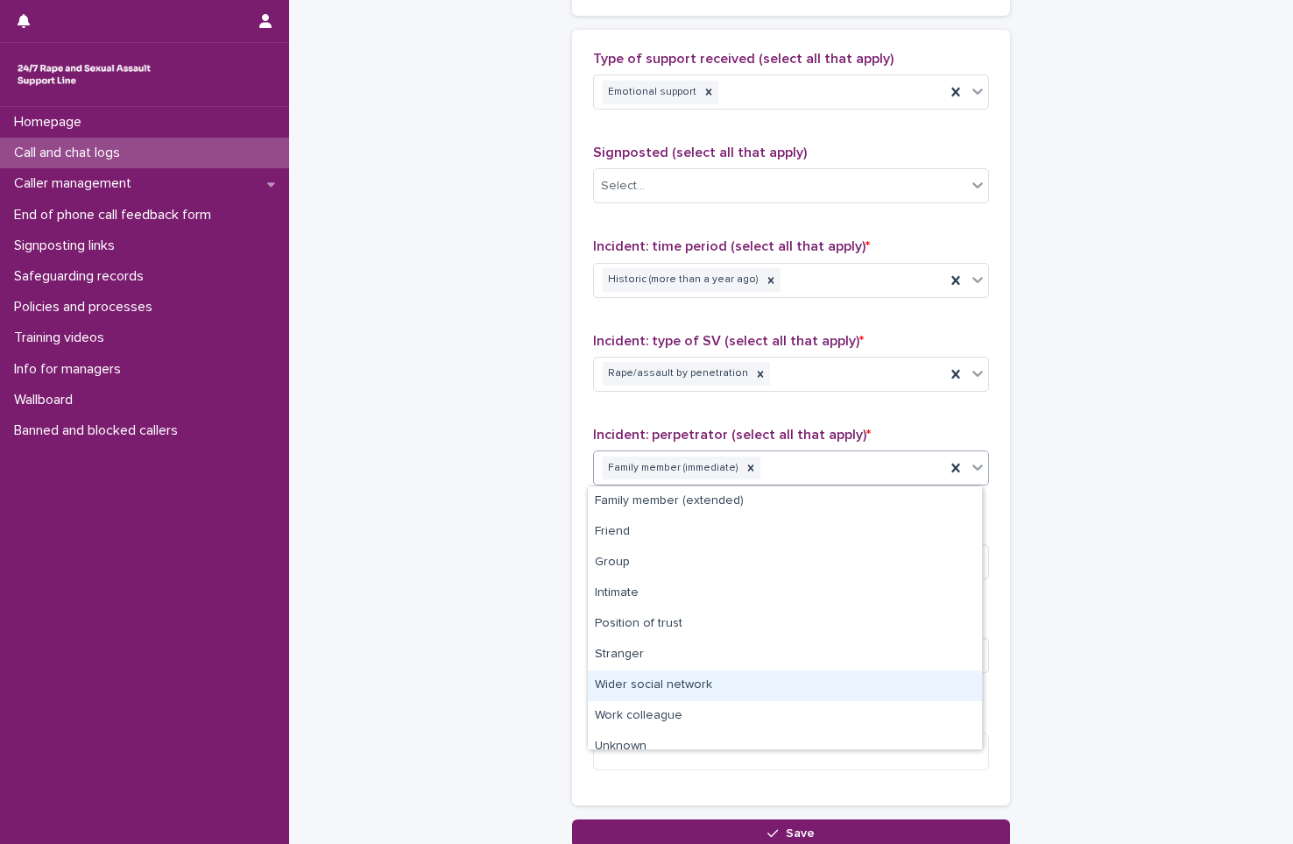
drag, startPoint x: 709, startPoint y: 702, endPoint x: 709, endPoint y: 690, distance: 11.4
click at [709, 690] on div "Wider social network" at bounding box center [785, 685] width 394 height 31
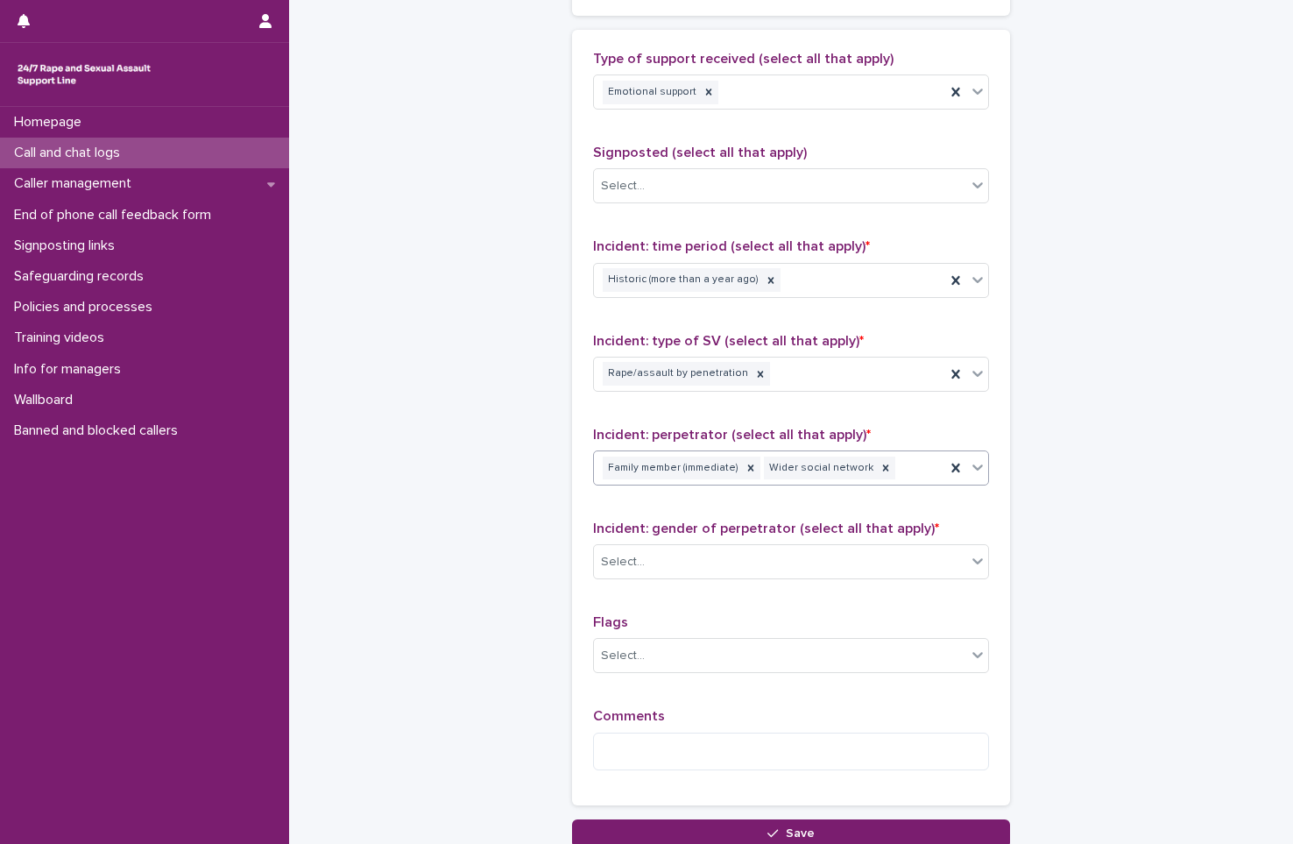
type input "*"
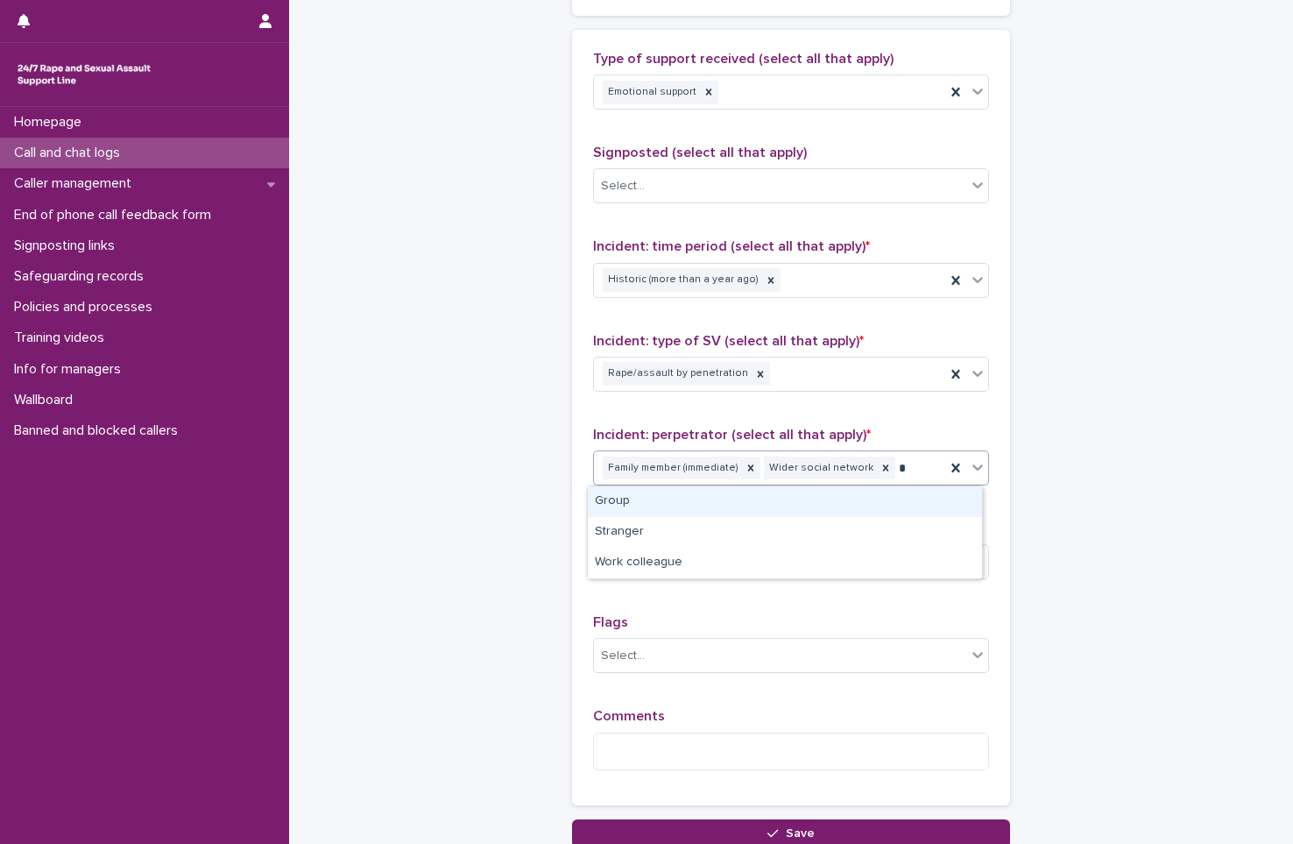
click at [804, 505] on div "Group" at bounding box center [785, 501] width 394 height 31
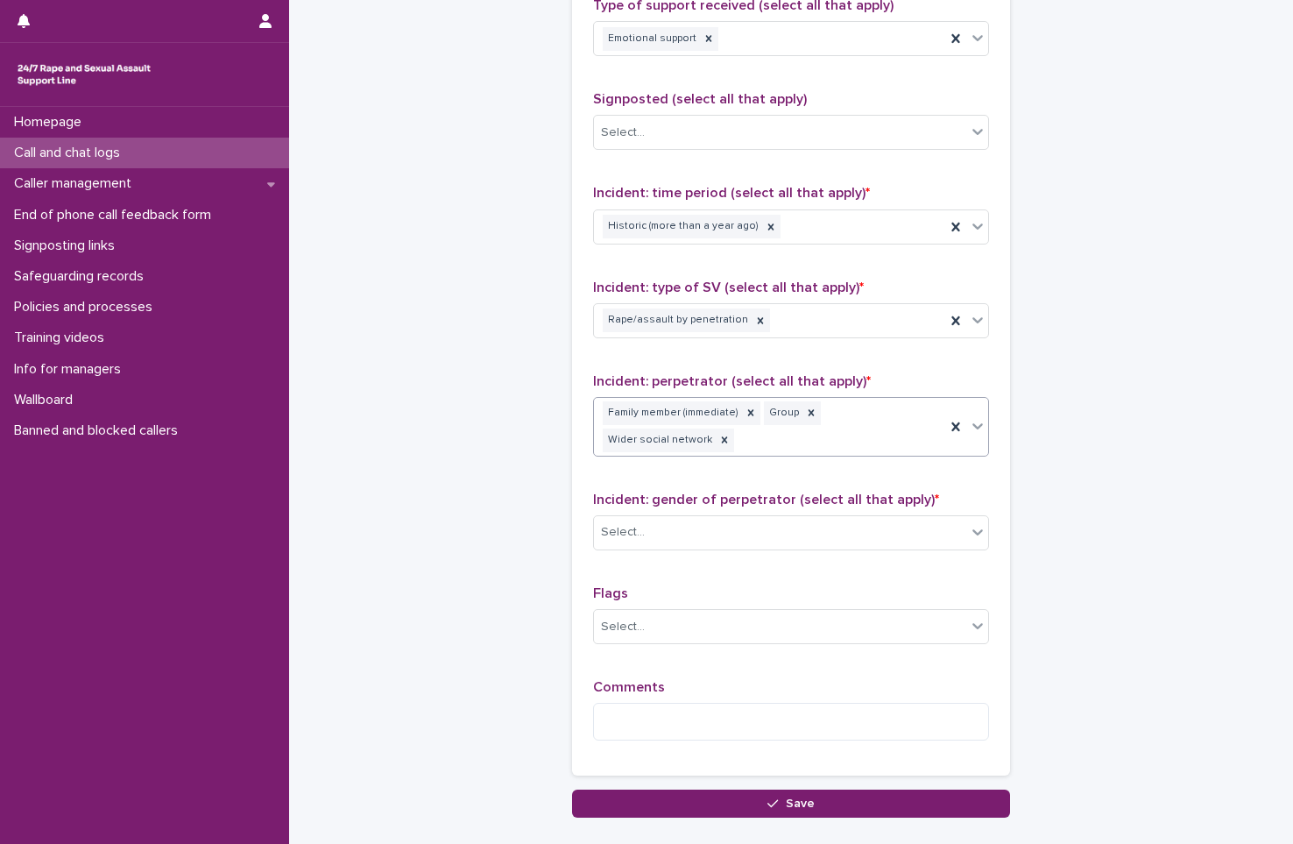
scroll to position [1216, 0]
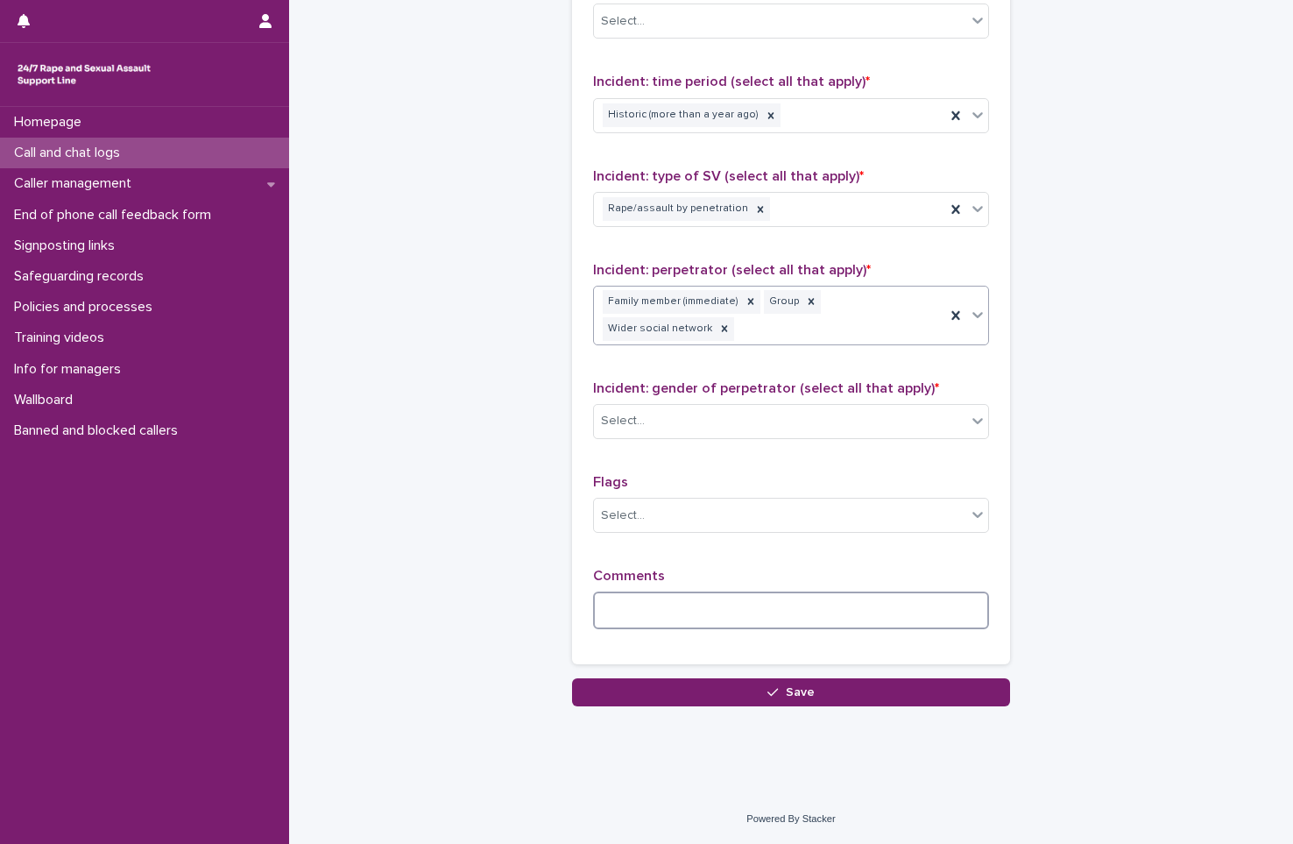
click at [691, 605] on textarea at bounding box center [791, 610] width 396 height 38
drag, startPoint x: 667, startPoint y: 612, endPoint x: 694, endPoint y: 635, distance: 34.8
click at [700, 639] on div "**********" at bounding box center [791, 605] width 396 height 75
click at [675, 611] on textarea "**********" at bounding box center [791, 610] width 396 height 38
click at [694, 614] on textarea "**********" at bounding box center [791, 610] width 396 height 38
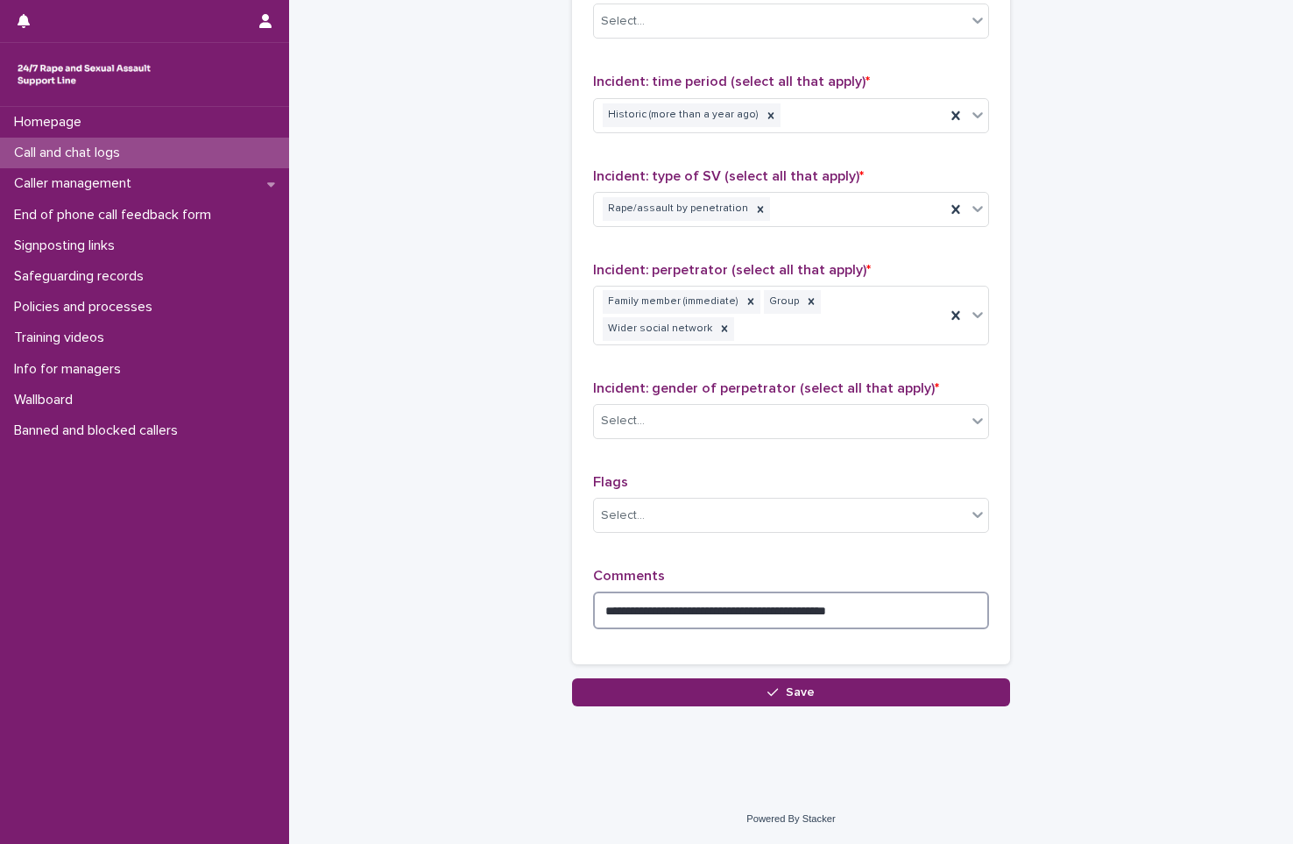
click at [787, 610] on textarea "**********" at bounding box center [791, 610] width 396 height 38
click at [907, 599] on textarea "**********" at bounding box center [791, 610] width 396 height 38
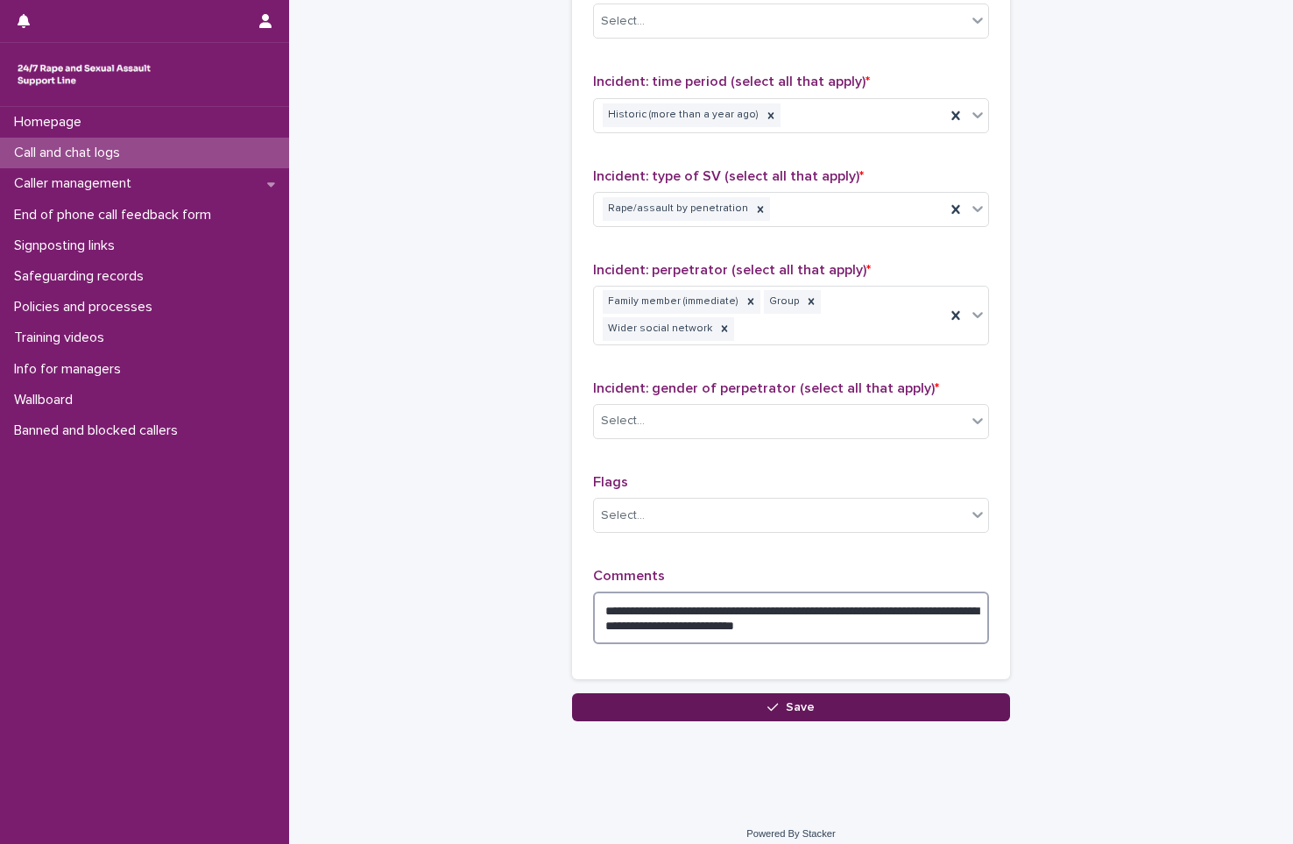
type textarea "**********"
click at [793, 708] on span "Save" at bounding box center [800, 707] width 29 height 12
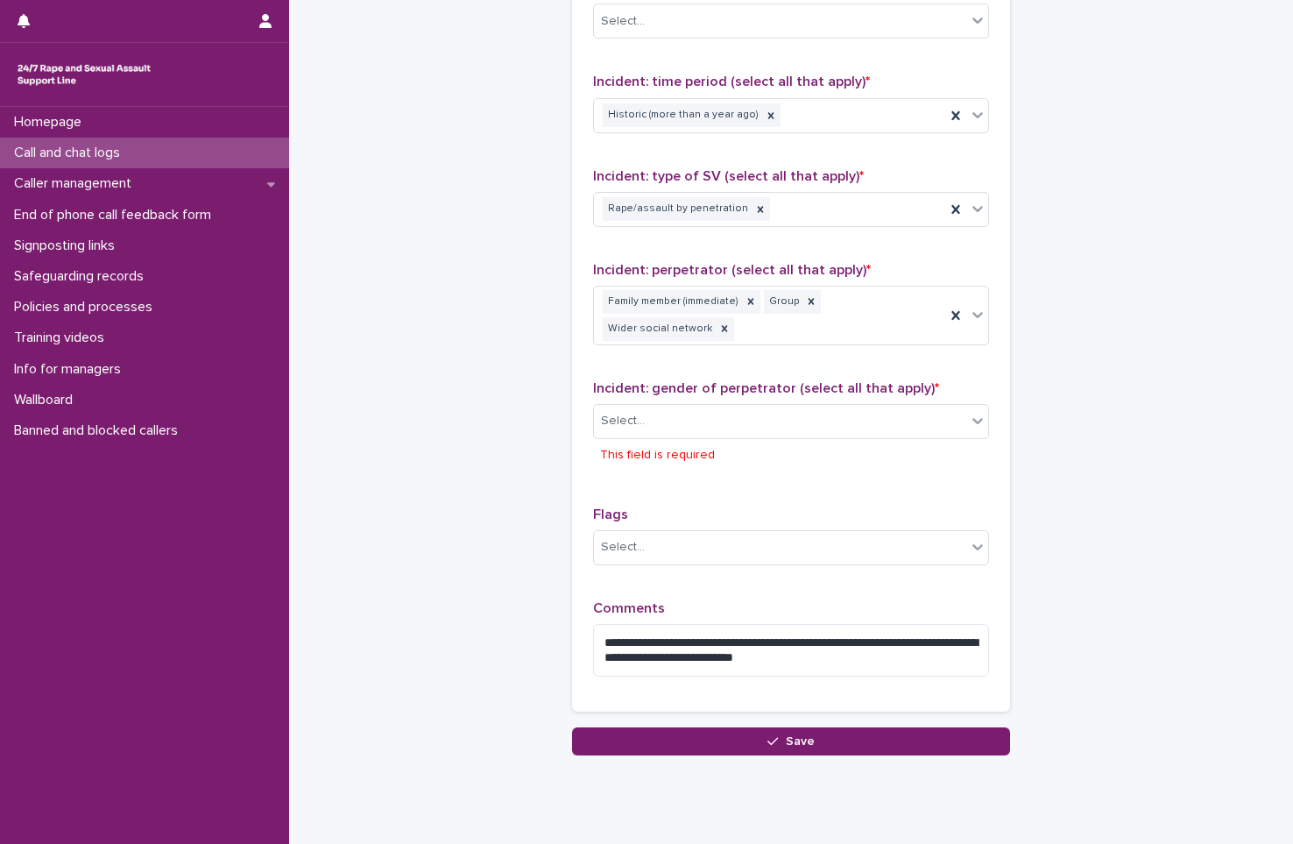
scroll to position [1263, 0]
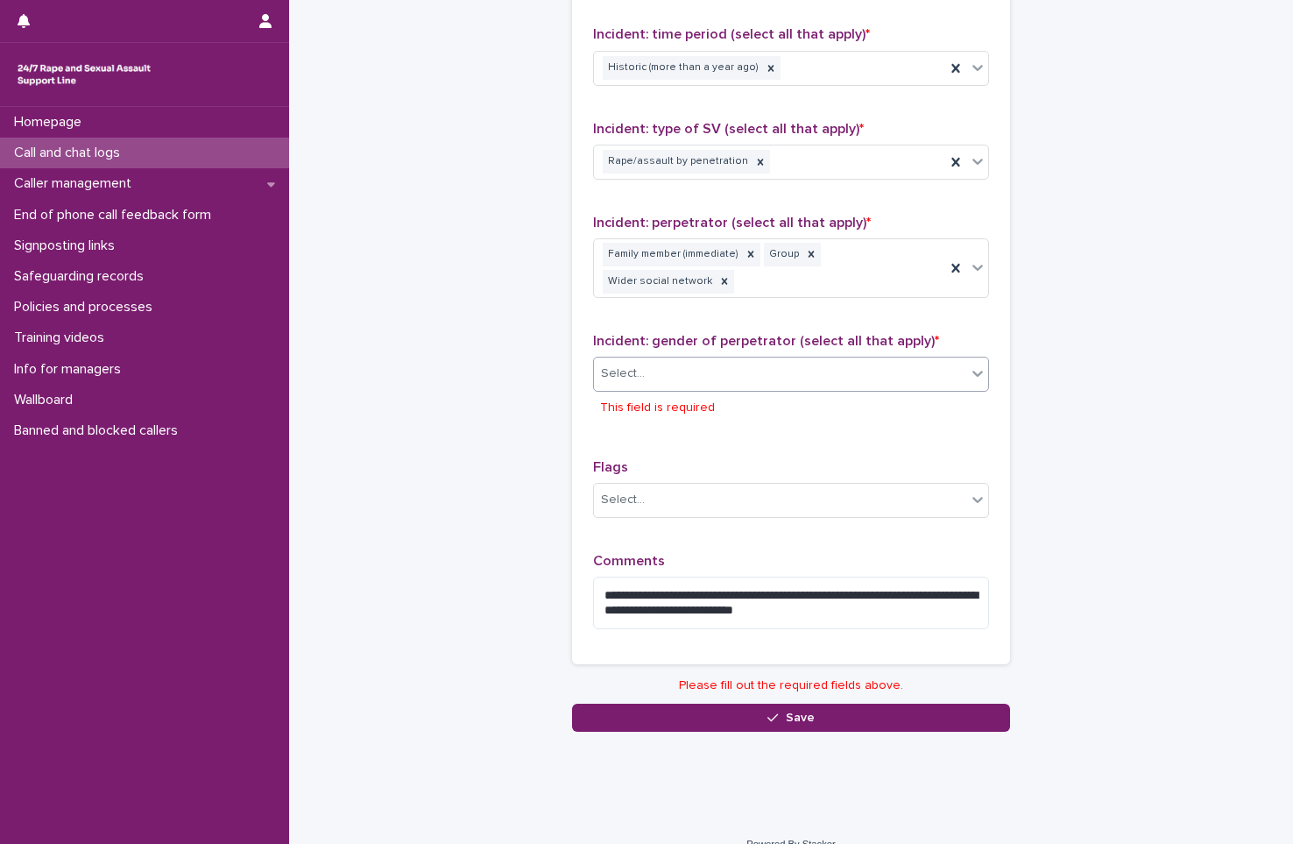
click at [748, 364] on div "Select..." at bounding box center [780, 373] width 372 height 29
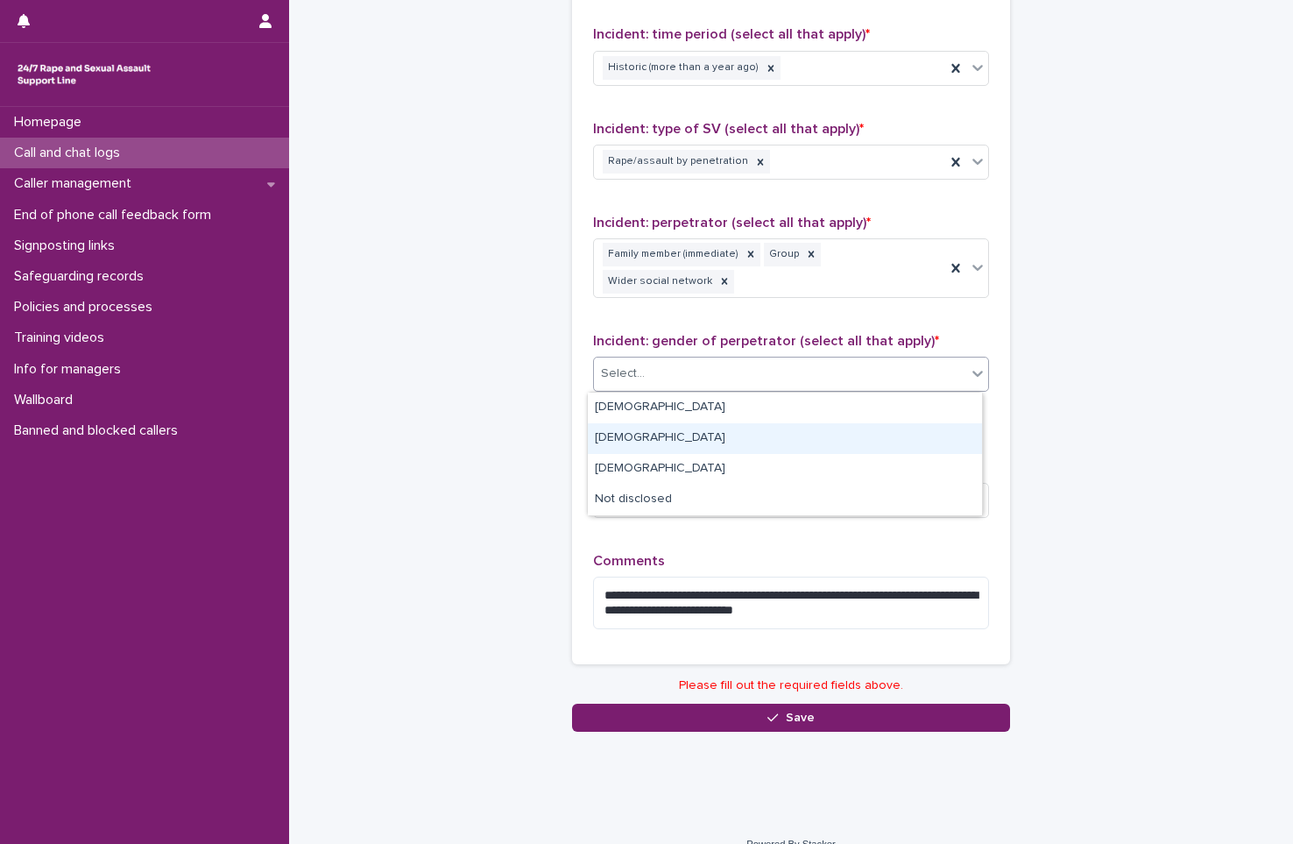
click at [760, 438] on div "[DEMOGRAPHIC_DATA]" at bounding box center [785, 438] width 394 height 31
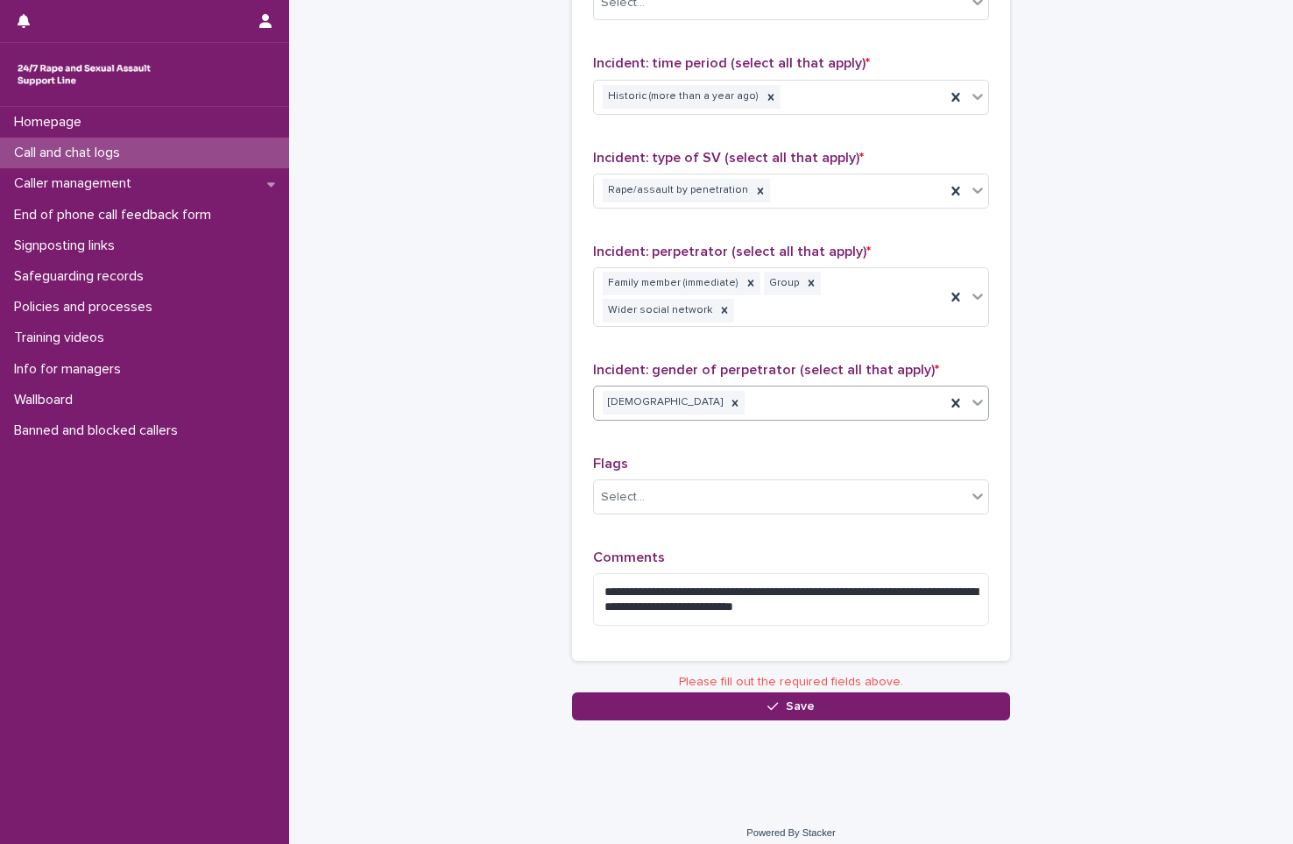
scroll to position [1231, 0]
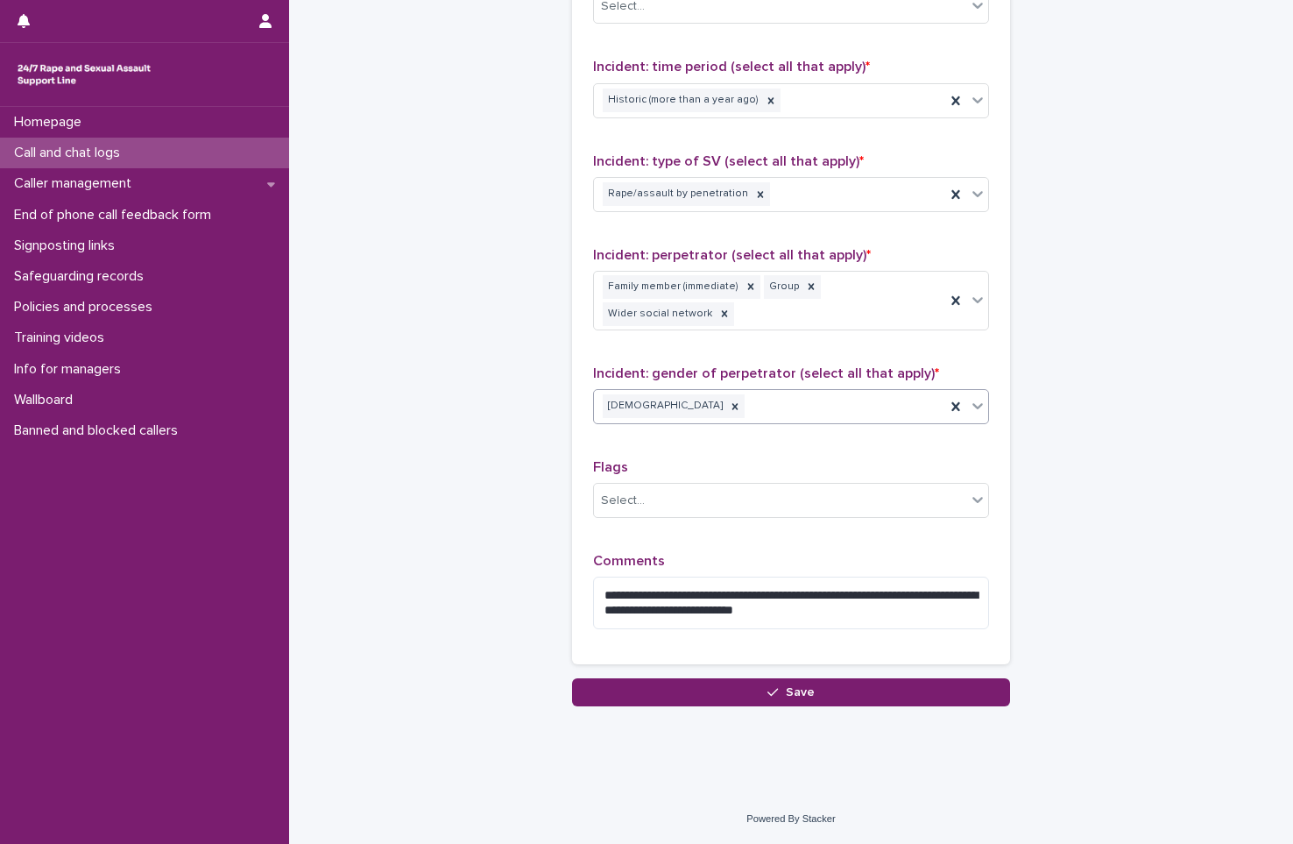
click at [756, 390] on div "[DEMOGRAPHIC_DATA]" at bounding box center [791, 406] width 396 height 35
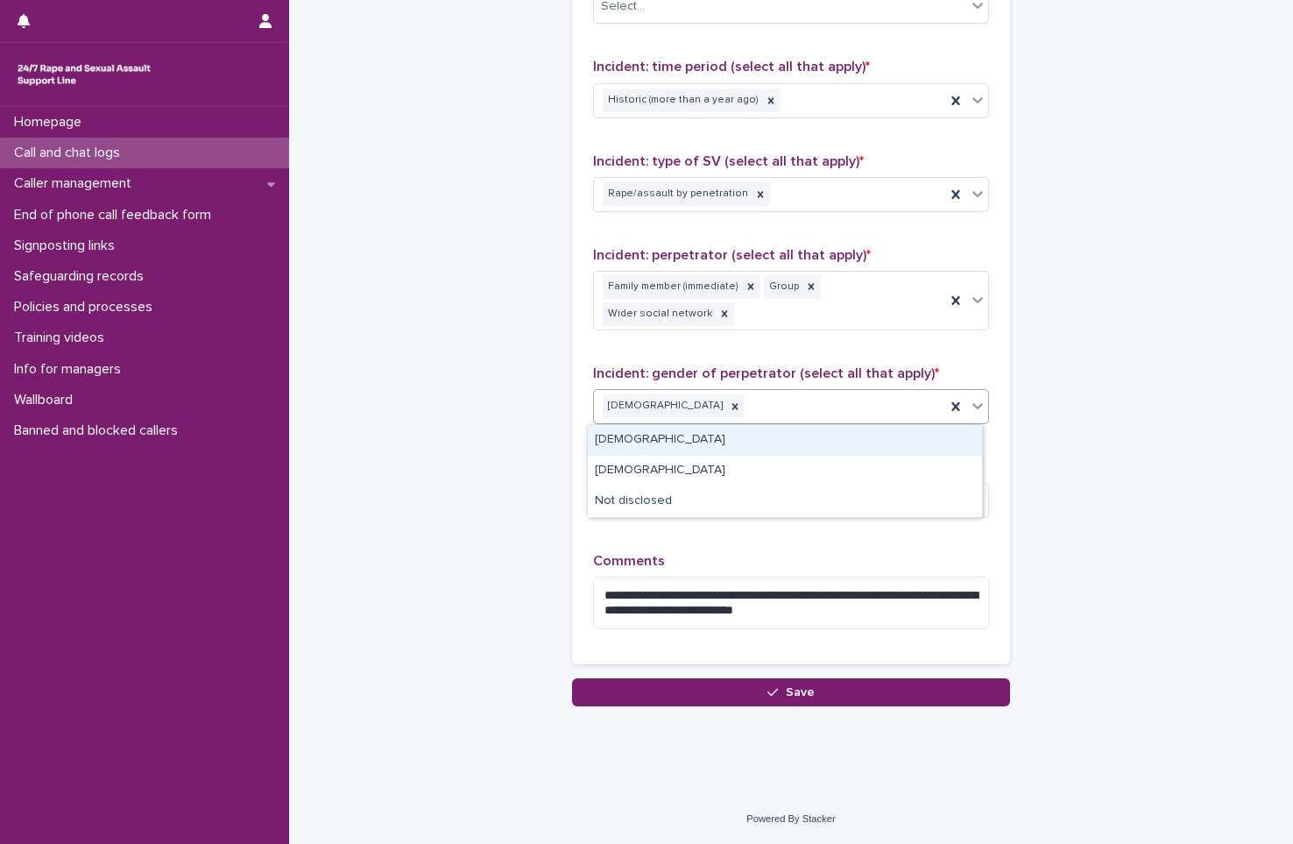
click at [653, 452] on div "[DEMOGRAPHIC_DATA]" at bounding box center [785, 440] width 394 height 31
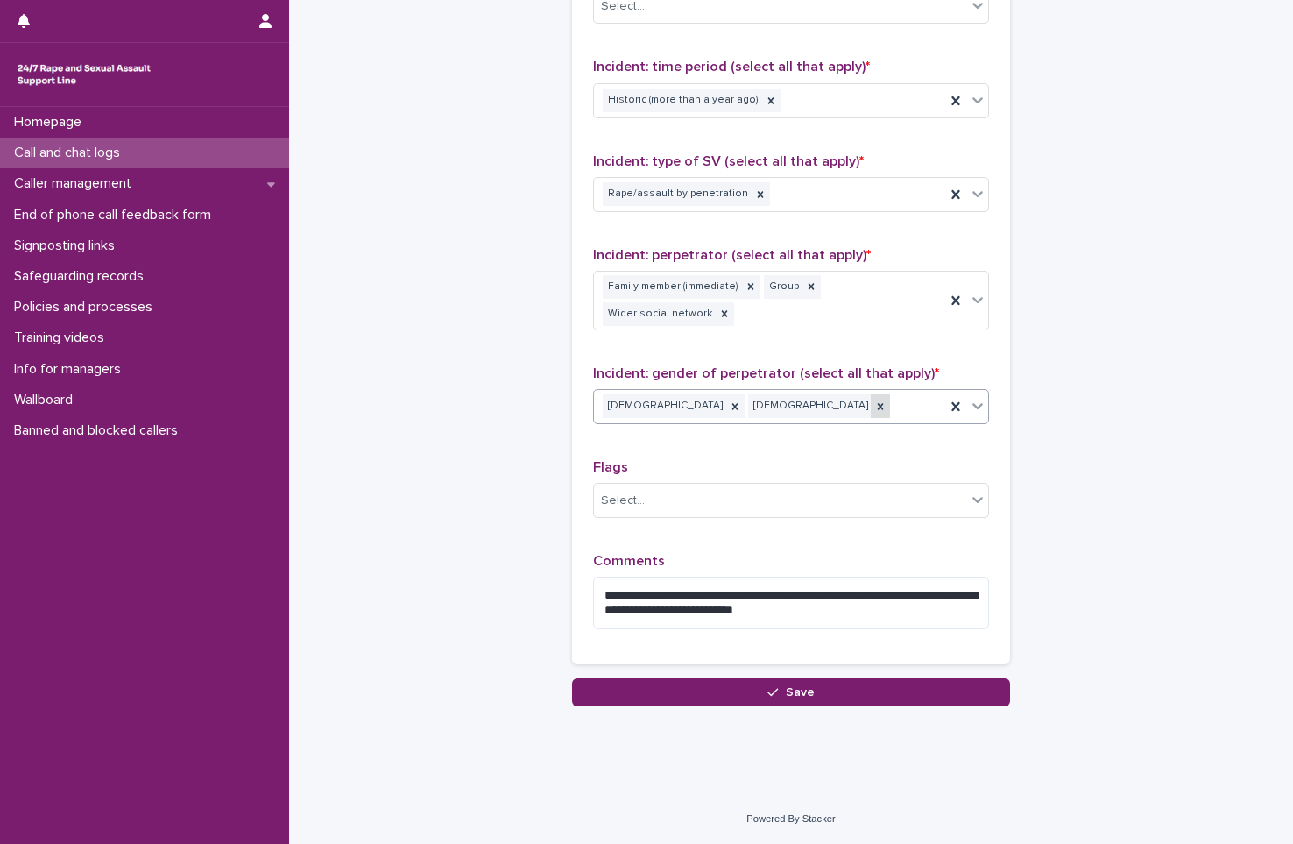
click at [874, 404] on icon at bounding box center [880, 406] width 12 height 12
click at [801, 692] on span "Save" at bounding box center [800, 692] width 29 height 12
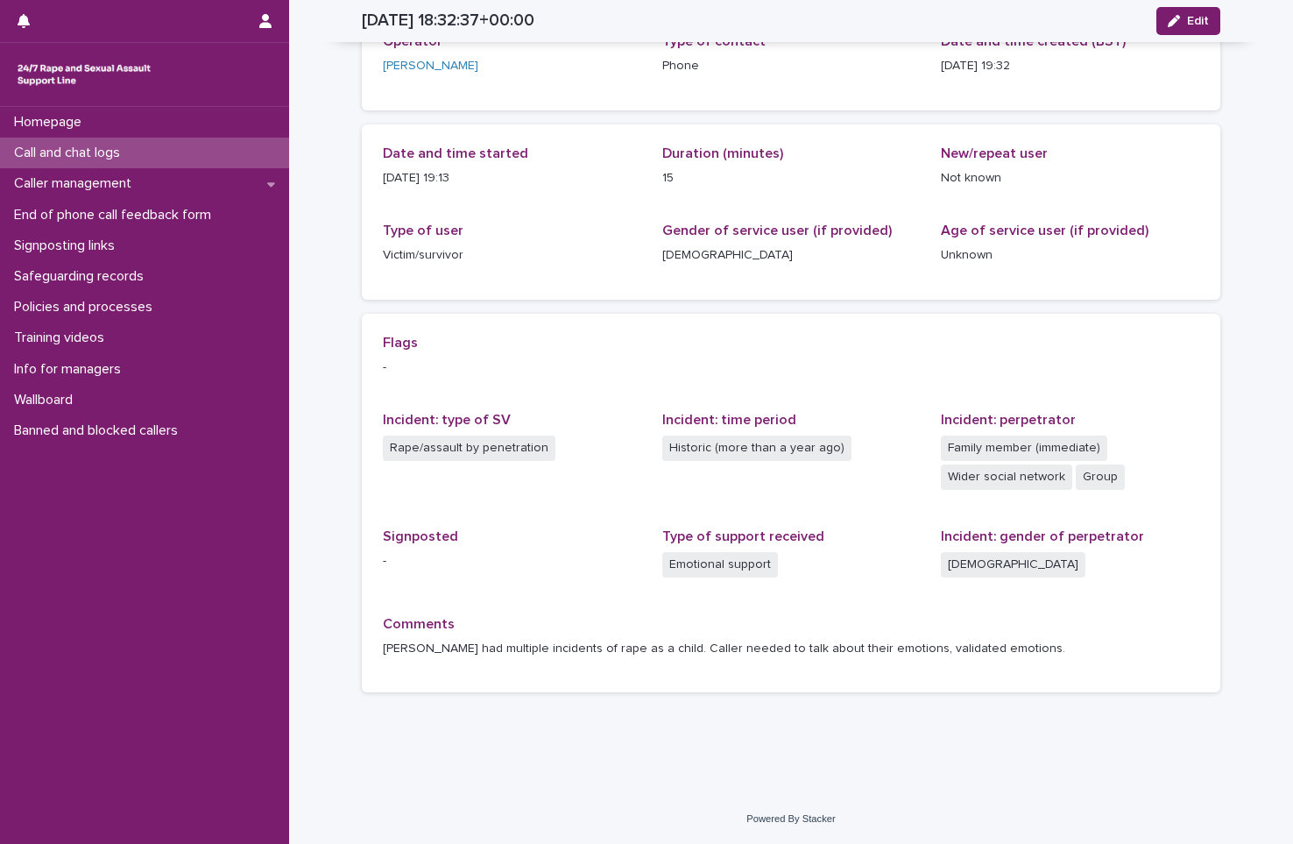
scroll to position [116, 0]
